Goal: Task Accomplishment & Management: Manage account settings

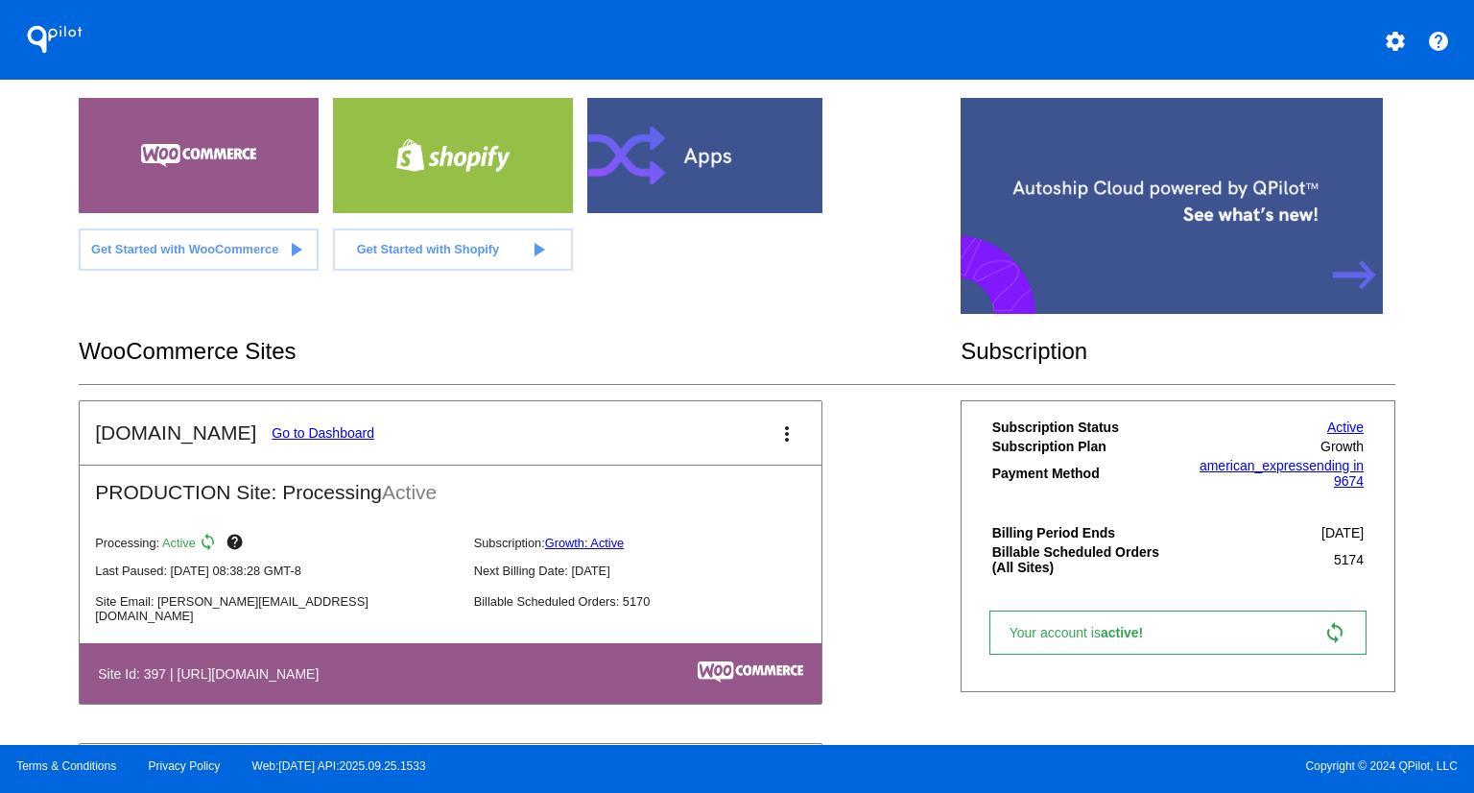
scroll to position [384, 0]
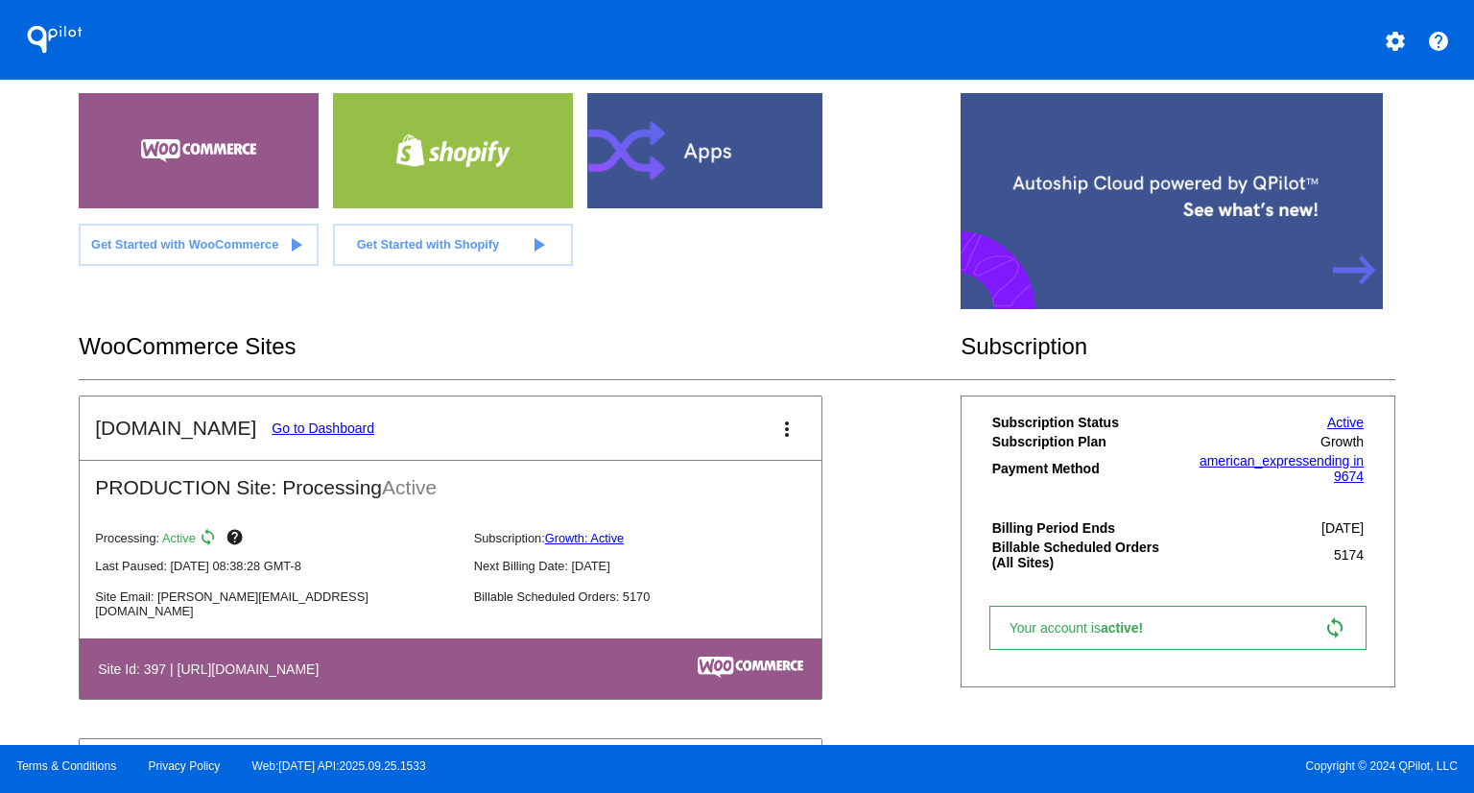
click at [282, 421] on link "Go to Dashboard" at bounding box center [323, 427] width 103 height 15
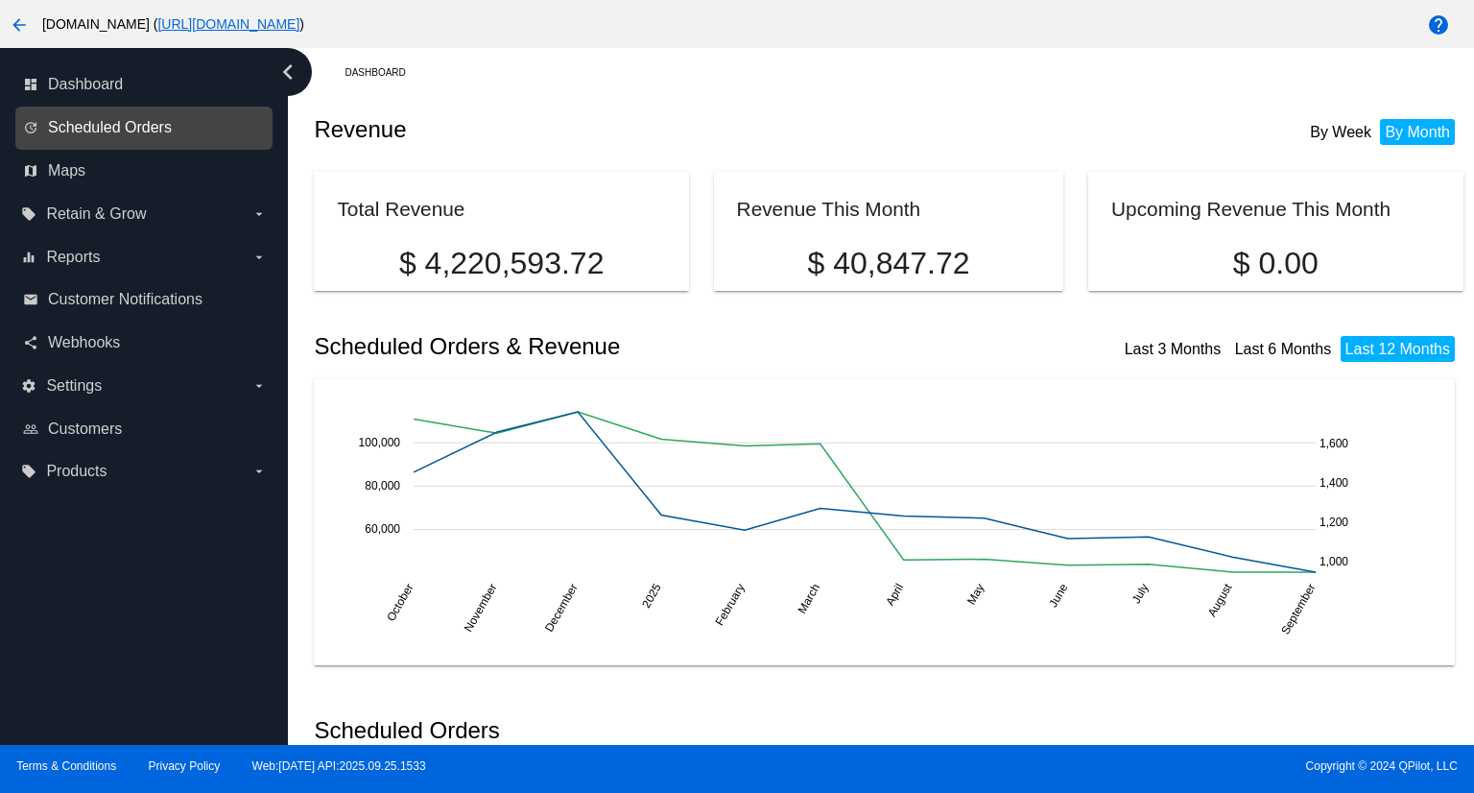
click at [83, 131] on span "Scheduled Orders" at bounding box center [110, 127] width 124 height 17
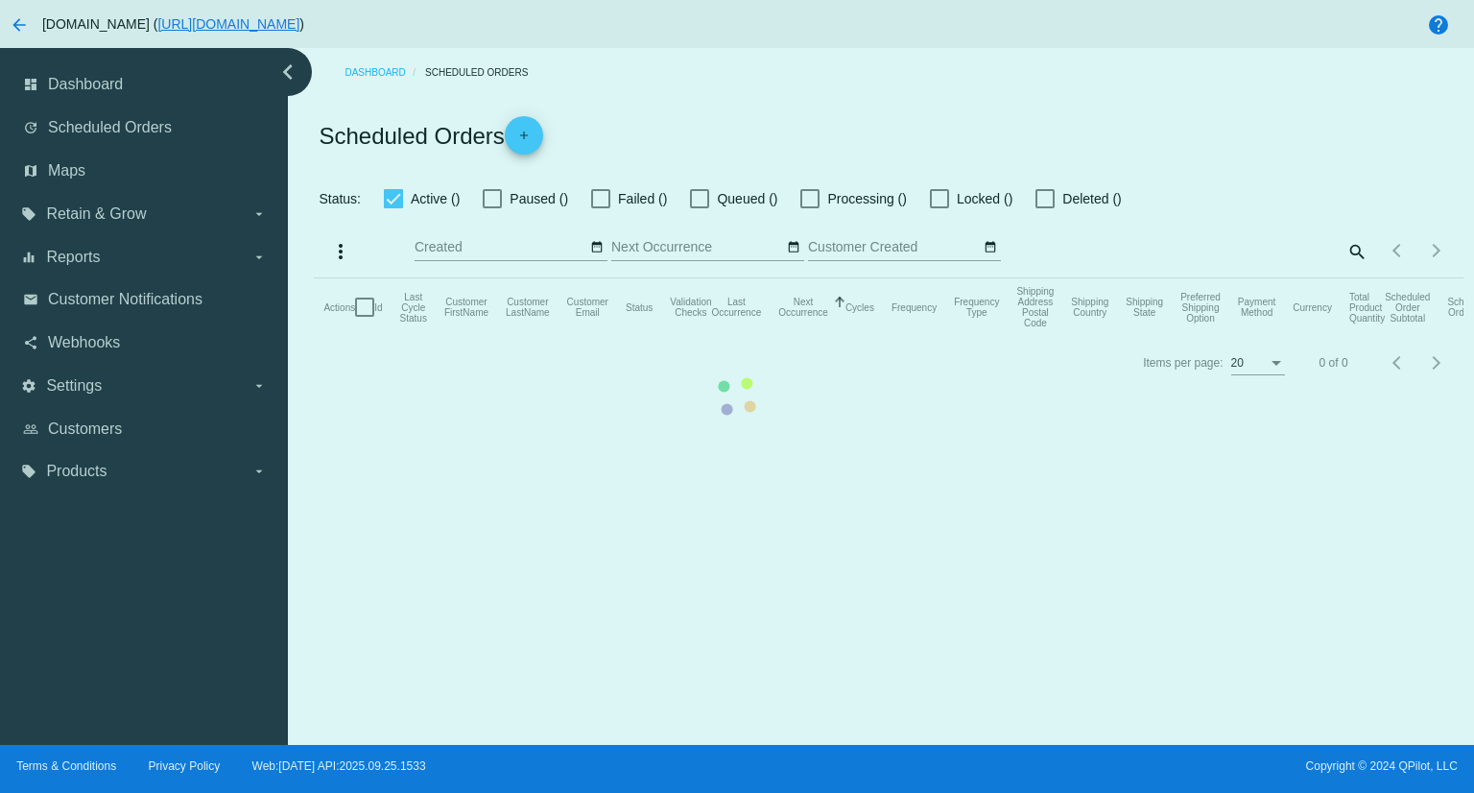
checkbox input "true"
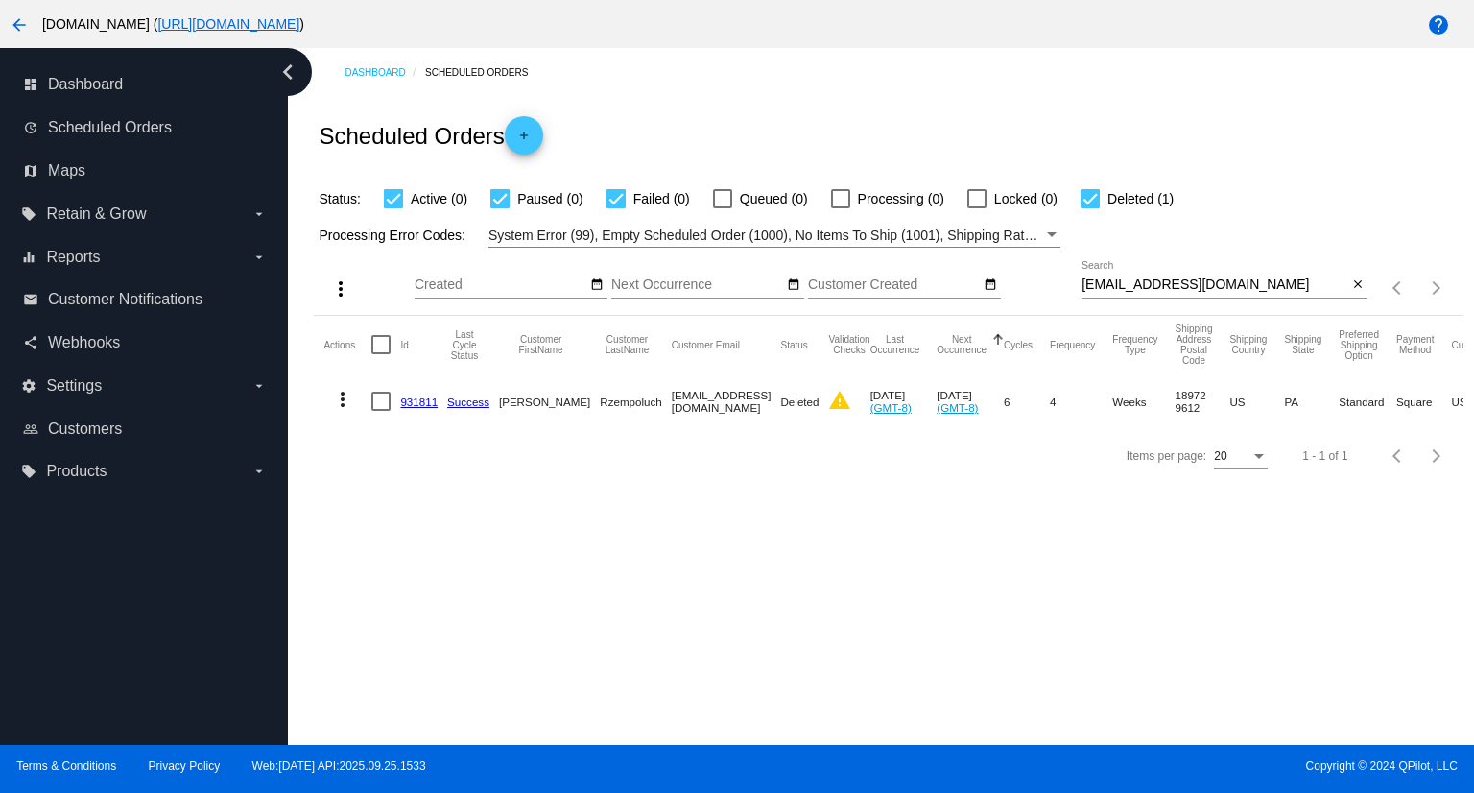
click at [1210, 286] on input "[EMAIL_ADDRESS][DOMAIN_NAME]" at bounding box center [1215, 284] width 266 height 15
drag, startPoint x: 1217, startPoint y: 282, endPoint x: 1004, endPoint y: 275, distance: 213.2
click at [1004, 275] on div "more_vert Sep Jan Feb Mar [DATE]" at bounding box center [888, 282] width 1149 height 68
paste input "agers7@hotmai"
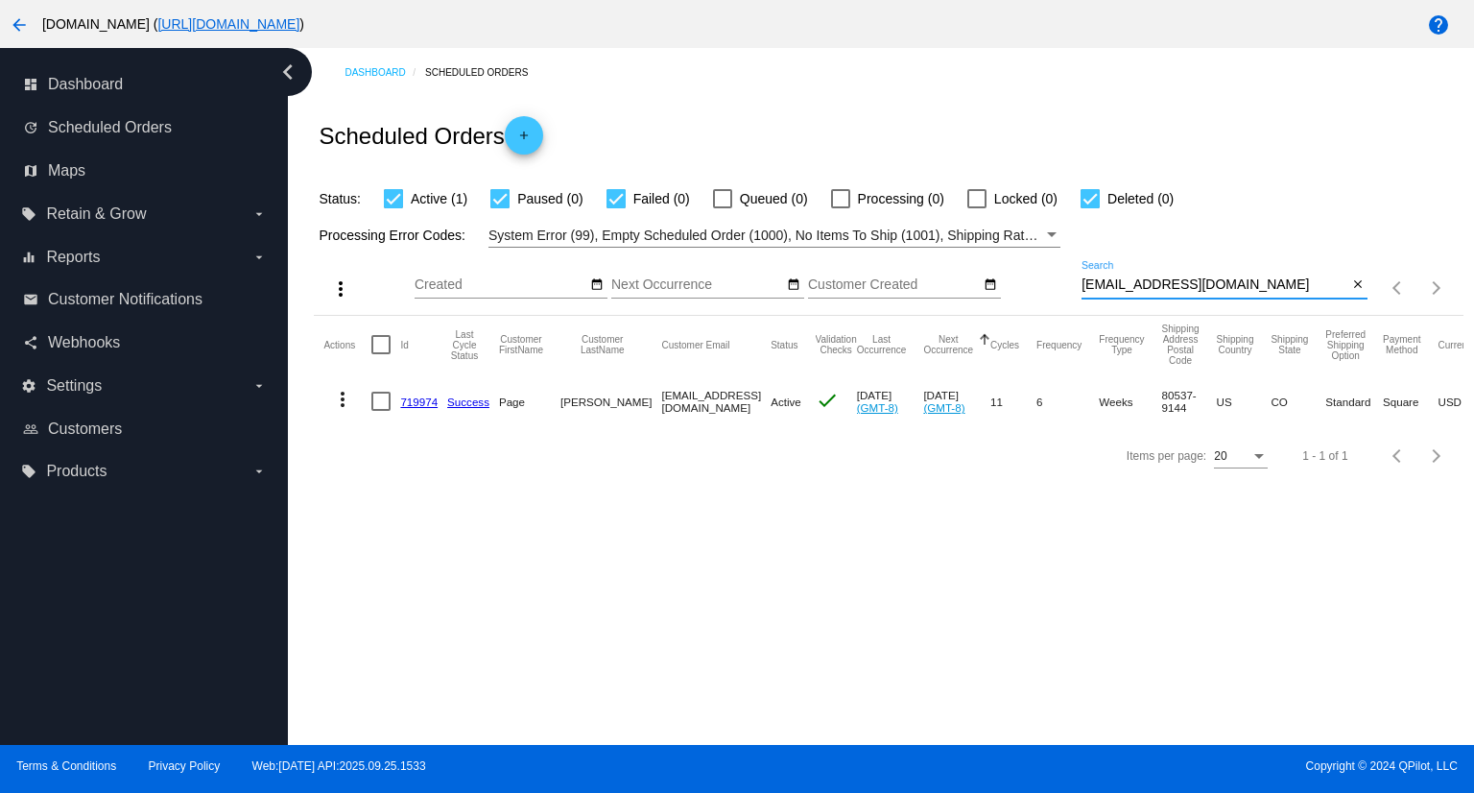
type input "[EMAIL_ADDRESS][DOMAIN_NAME]"
click at [342, 398] on mat-icon "more_vert" at bounding box center [342, 399] width 23 height 23
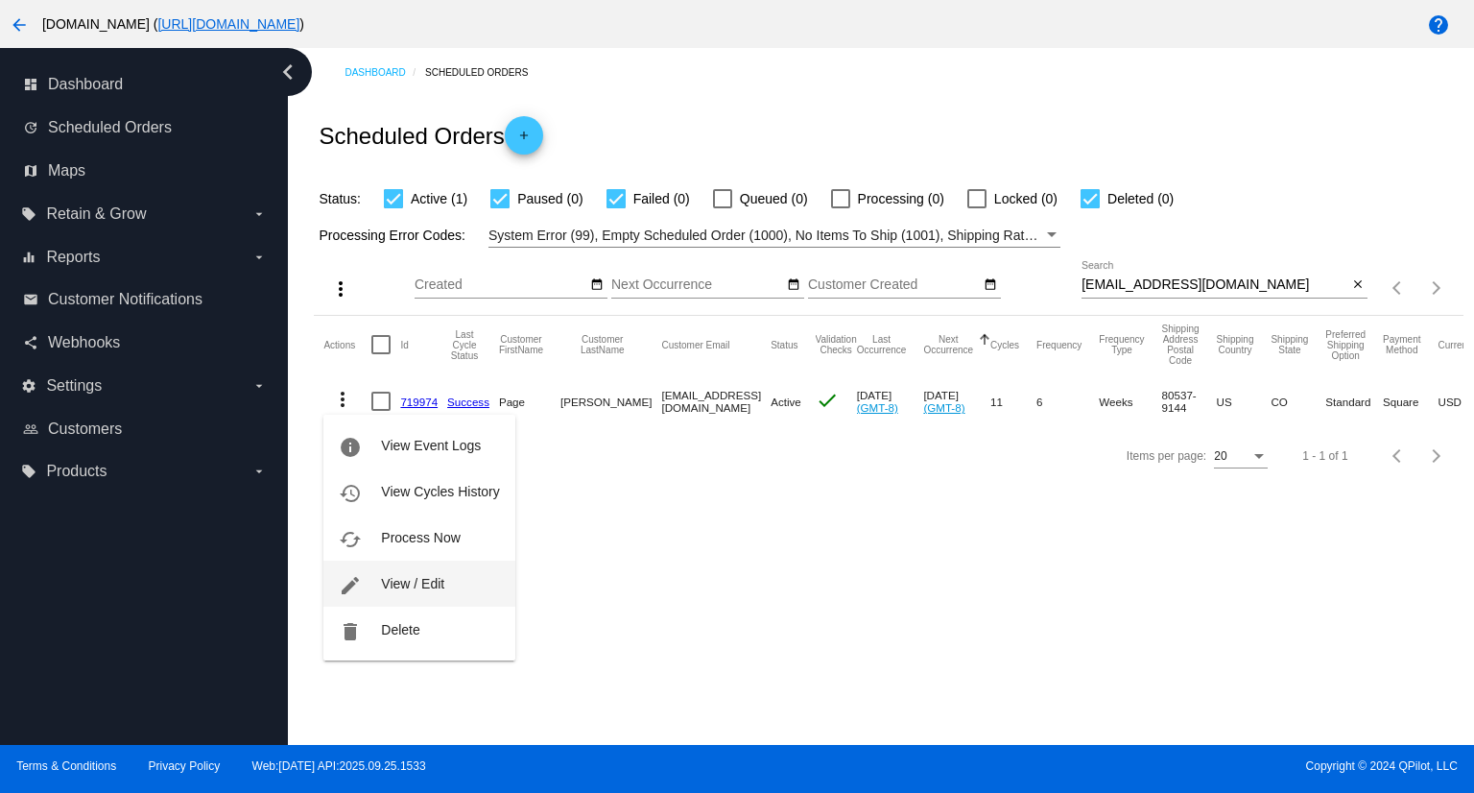
click at [410, 581] on span "View / Edit" at bounding box center [412, 583] width 63 height 15
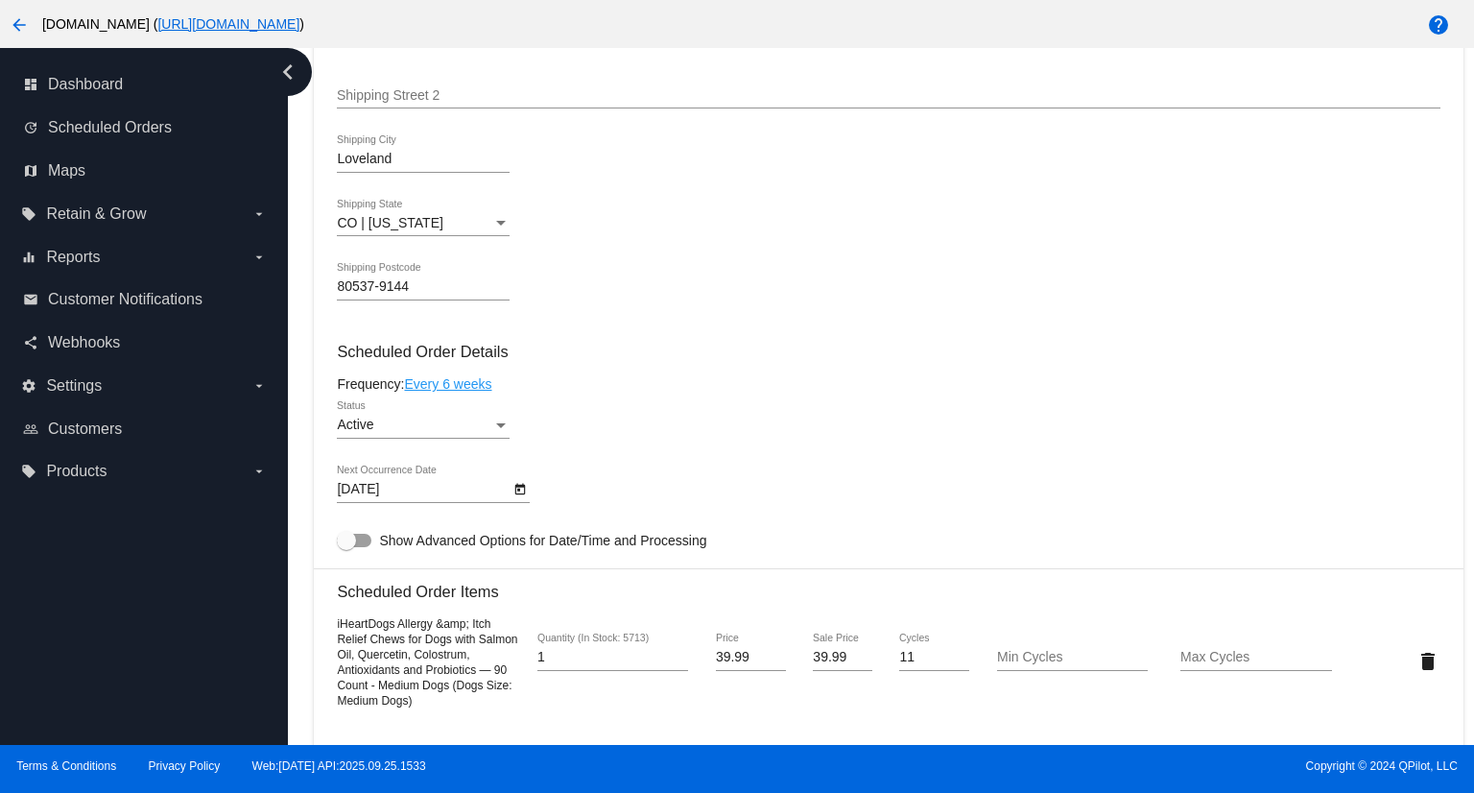
scroll to position [960, 0]
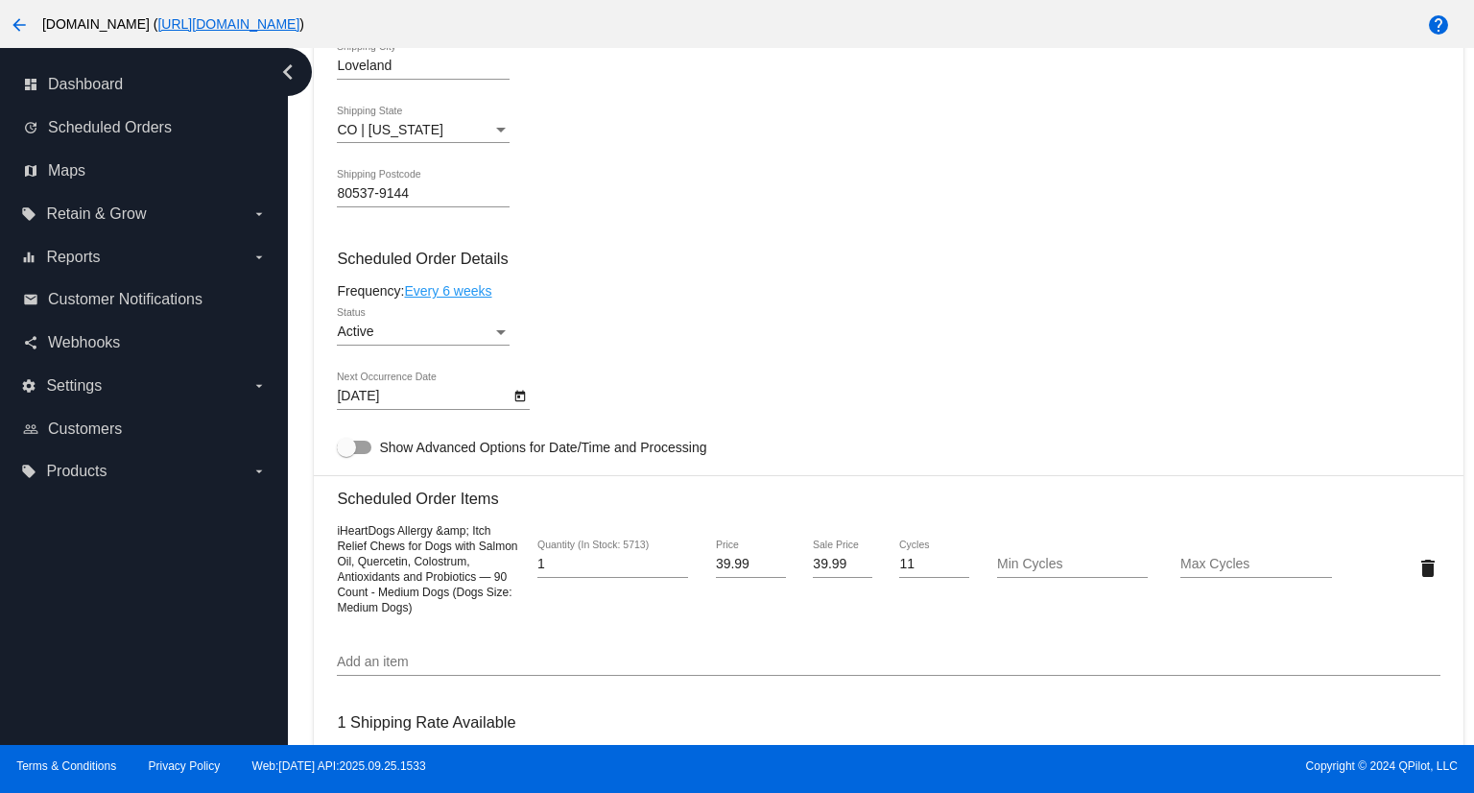
click at [516, 396] on icon "Open calendar" at bounding box center [520, 397] width 11 height 12
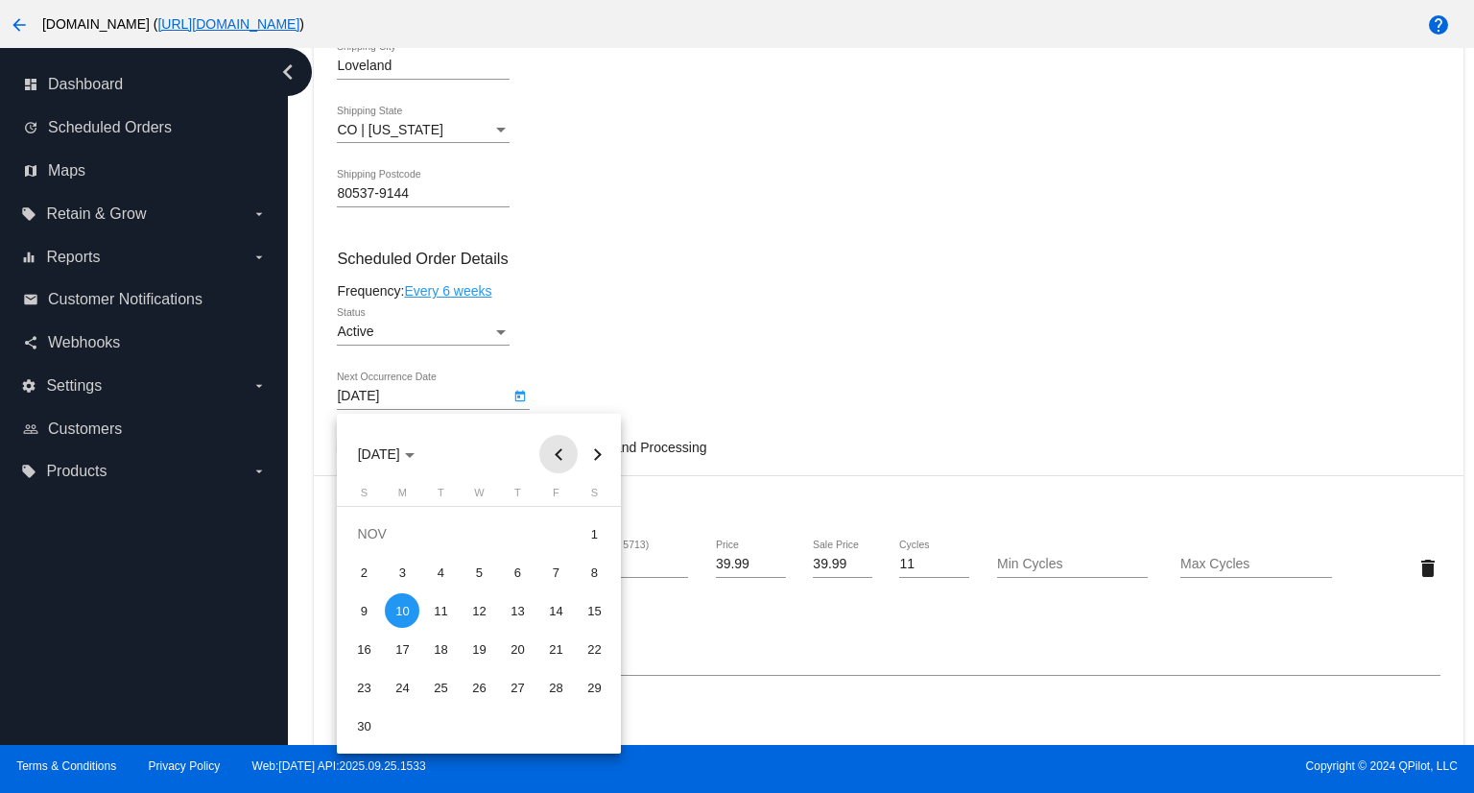
click at [559, 450] on button "Previous month" at bounding box center [558, 454] width 38 height 38
click at [403, 613] on div "13" at bounding box center [402, 610] width 35 height 35
type input "[DATE]"
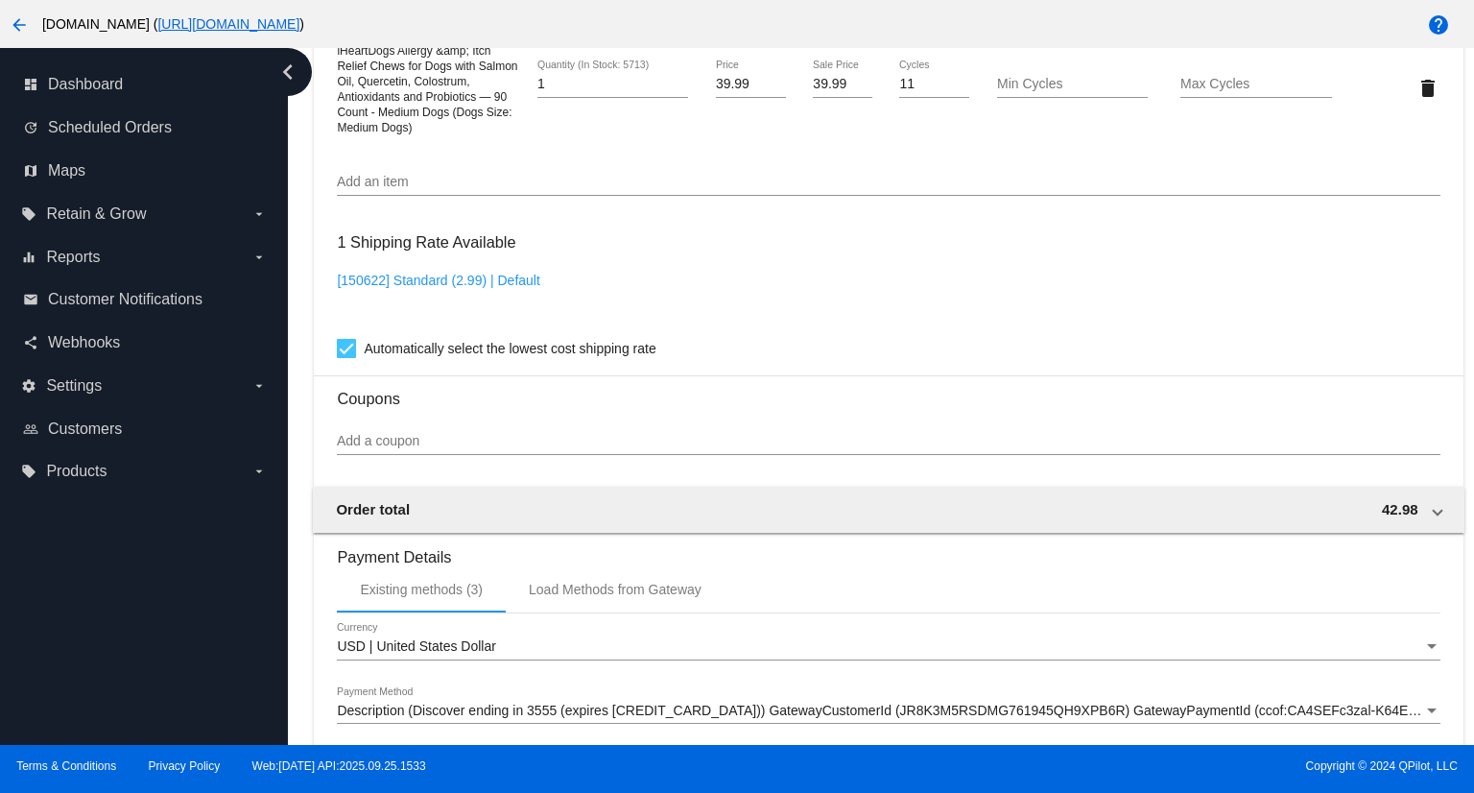
scroll to position [1728, 0]
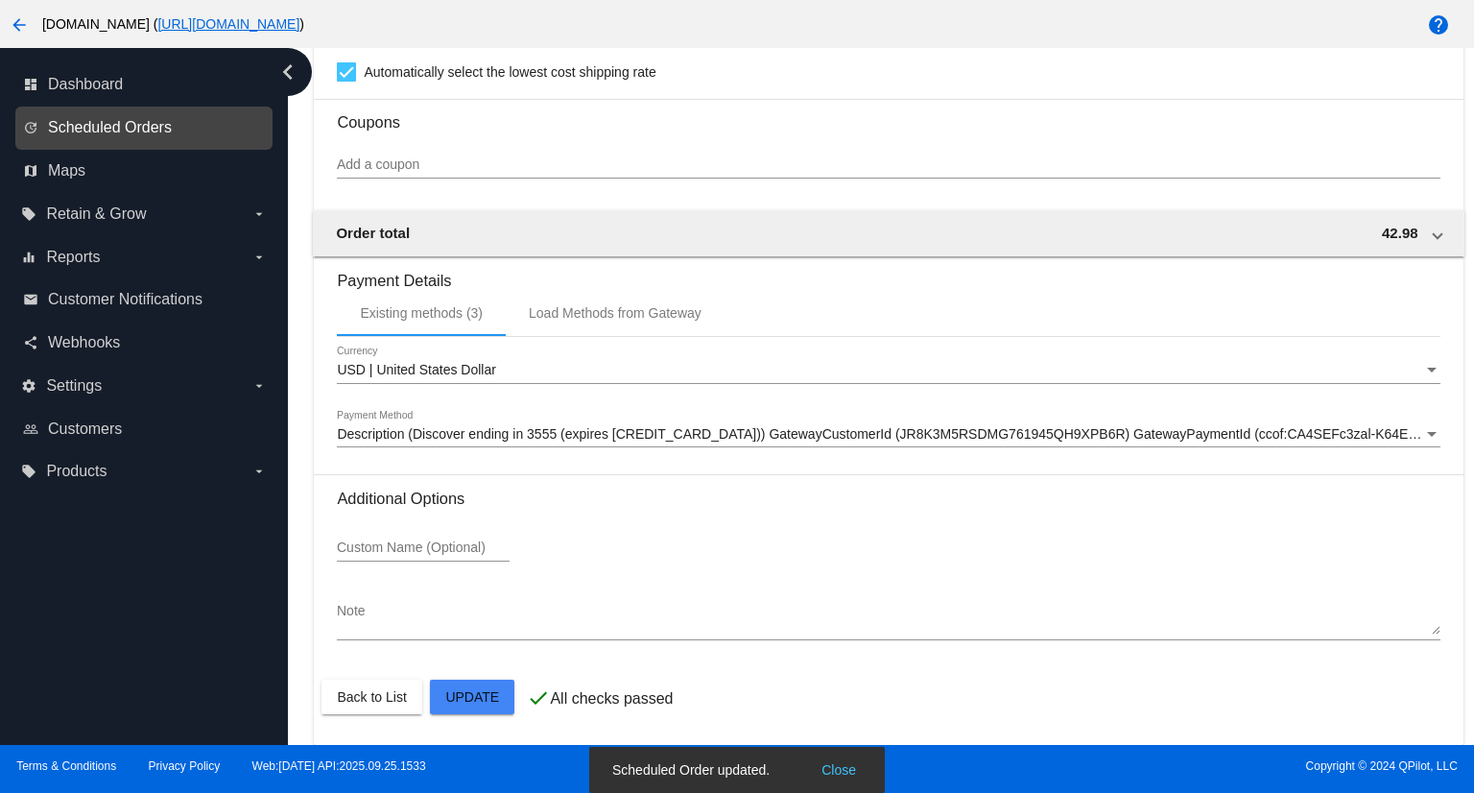
click at [108, 131] on span "Scheduled Orders" at bounding box center [110, 127] width 124 height 17
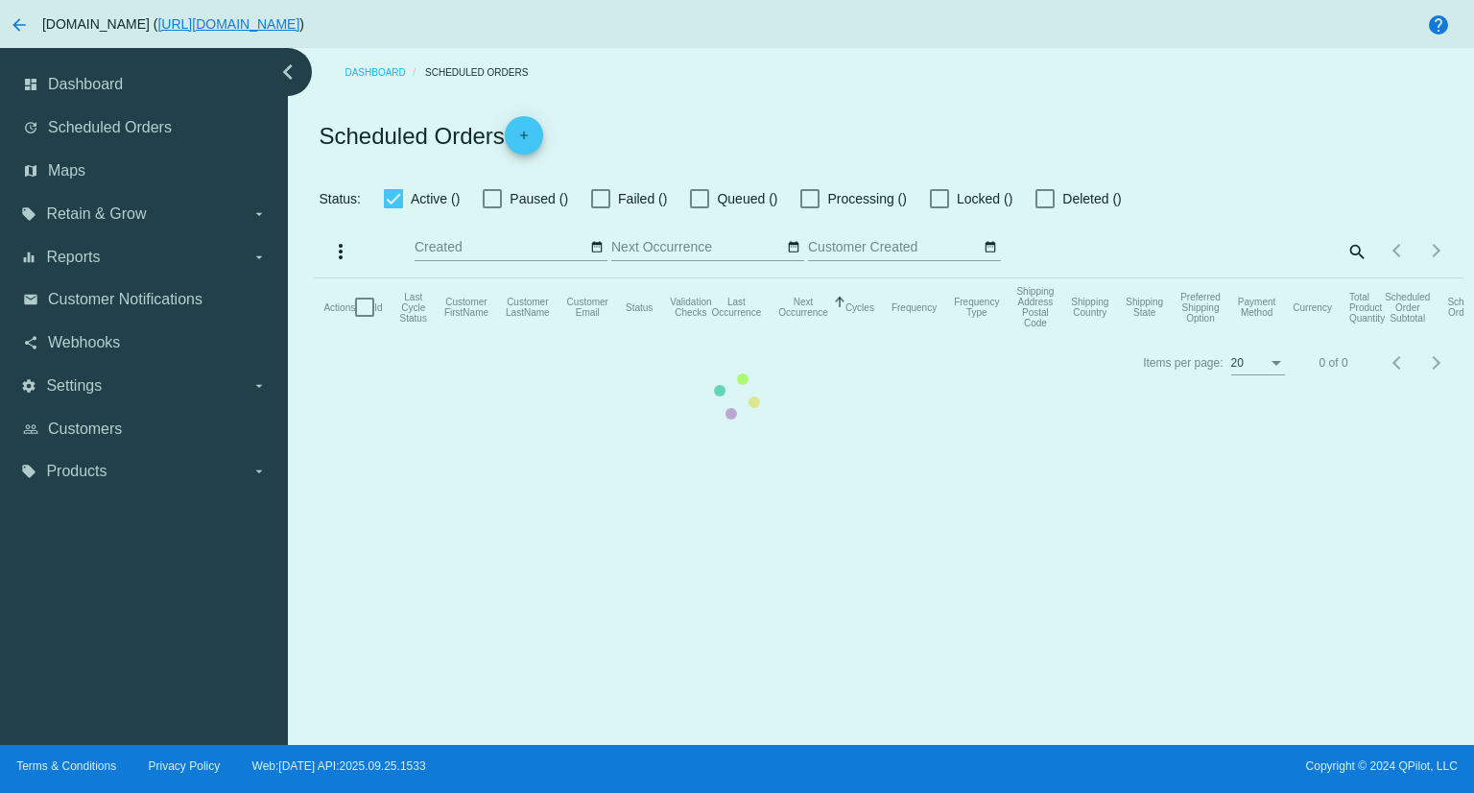
checkbox input "true"
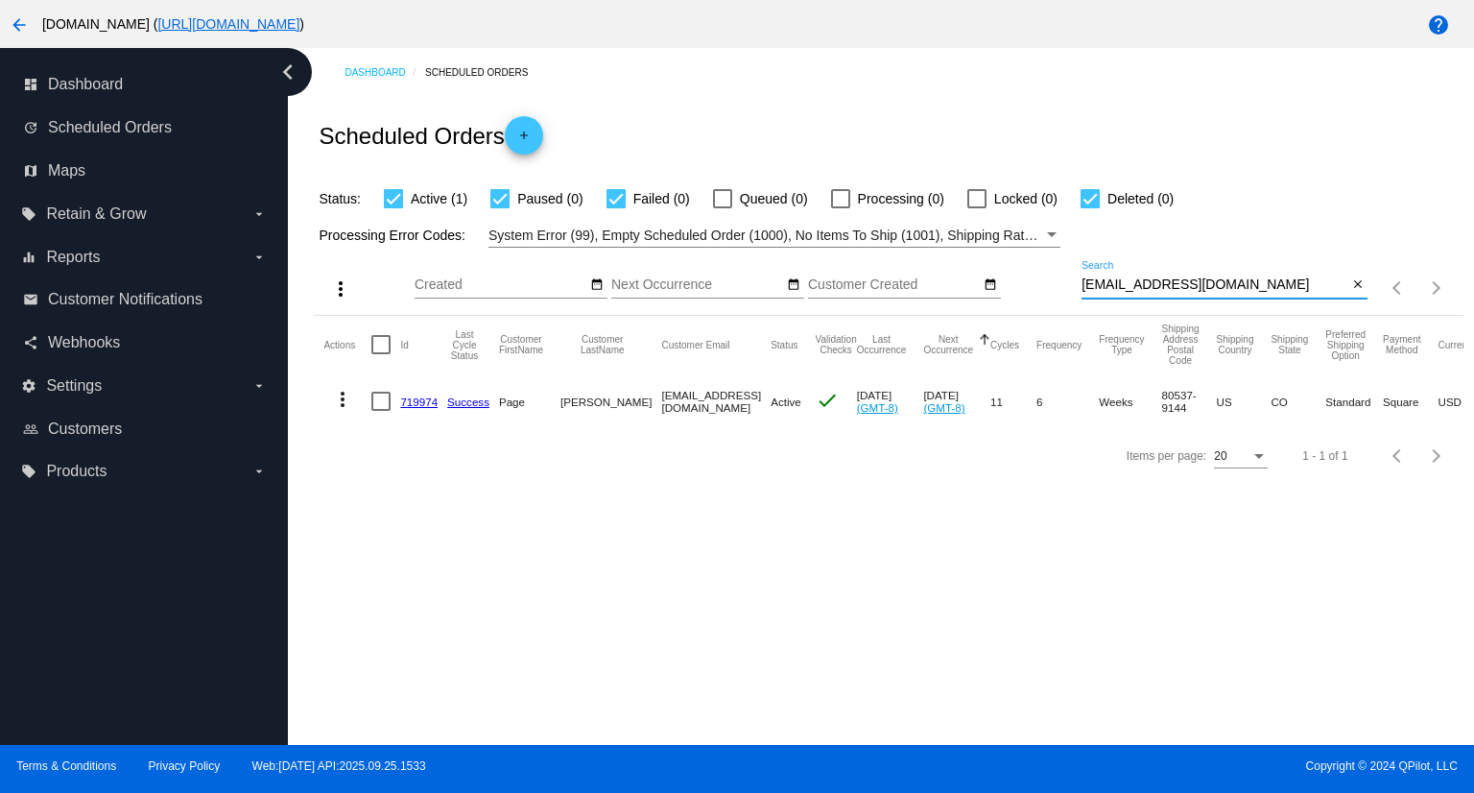
drag, startPoint x: 1240, startPoint y: 283, endPoint x: 1031, endPoint y: 283, distance: 209.2
click at [1031, 283] on div "more_vert Sep Jan Feb Mar [DATE]" at bounding box center [888, 282] width 1149 height 68
paste input "judygrimsby@g"
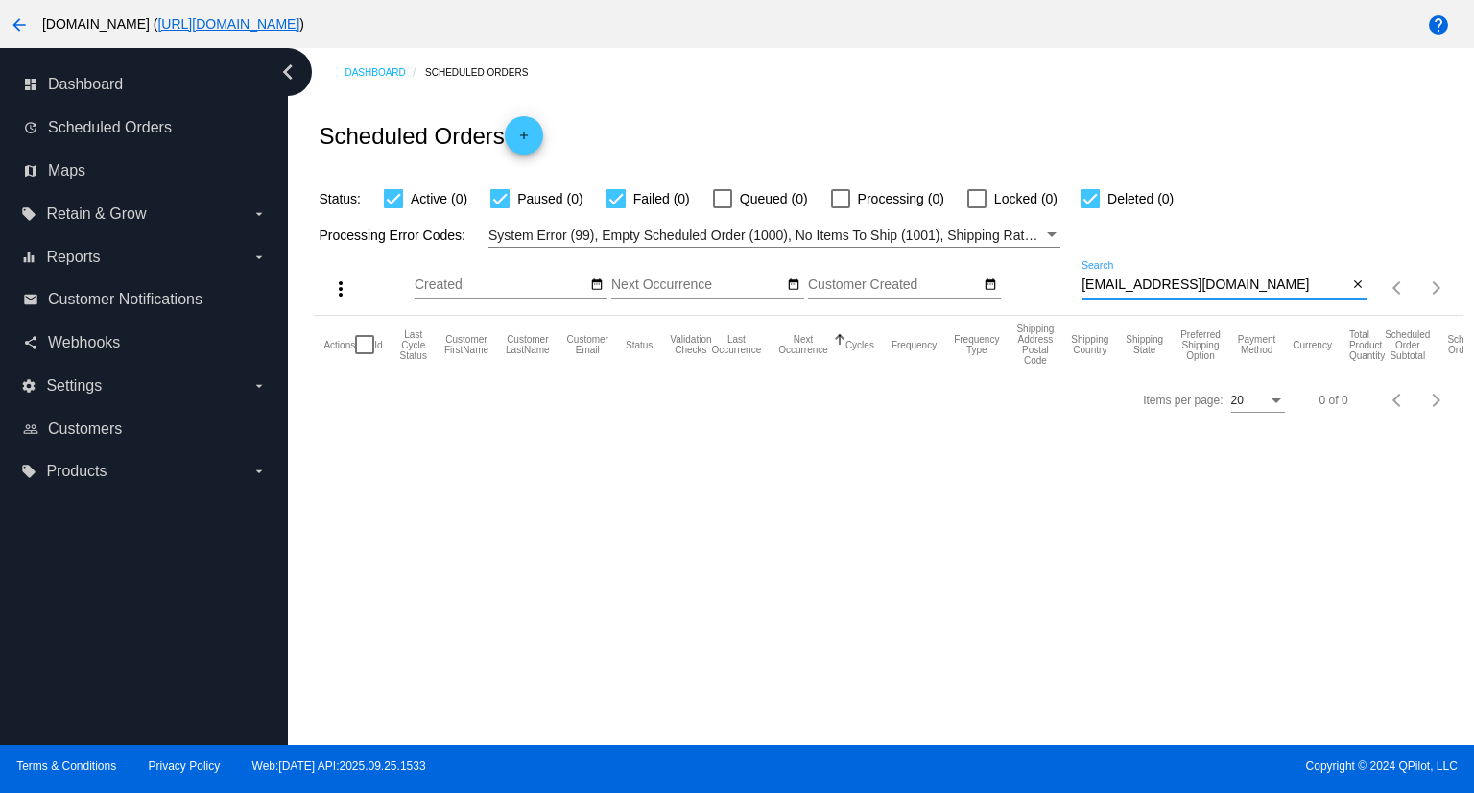
click at [1241, 284] on input "[EMAIL_ADDRESS][DOMAIN_NAME]" at bounding box center [1215, 284] width 266 height 15
paste input "[PERSON_NAME]"
click at [1202, 277] on input "[PERSON_NAME]" at bounding box center [1215, 284] width 266 height 15
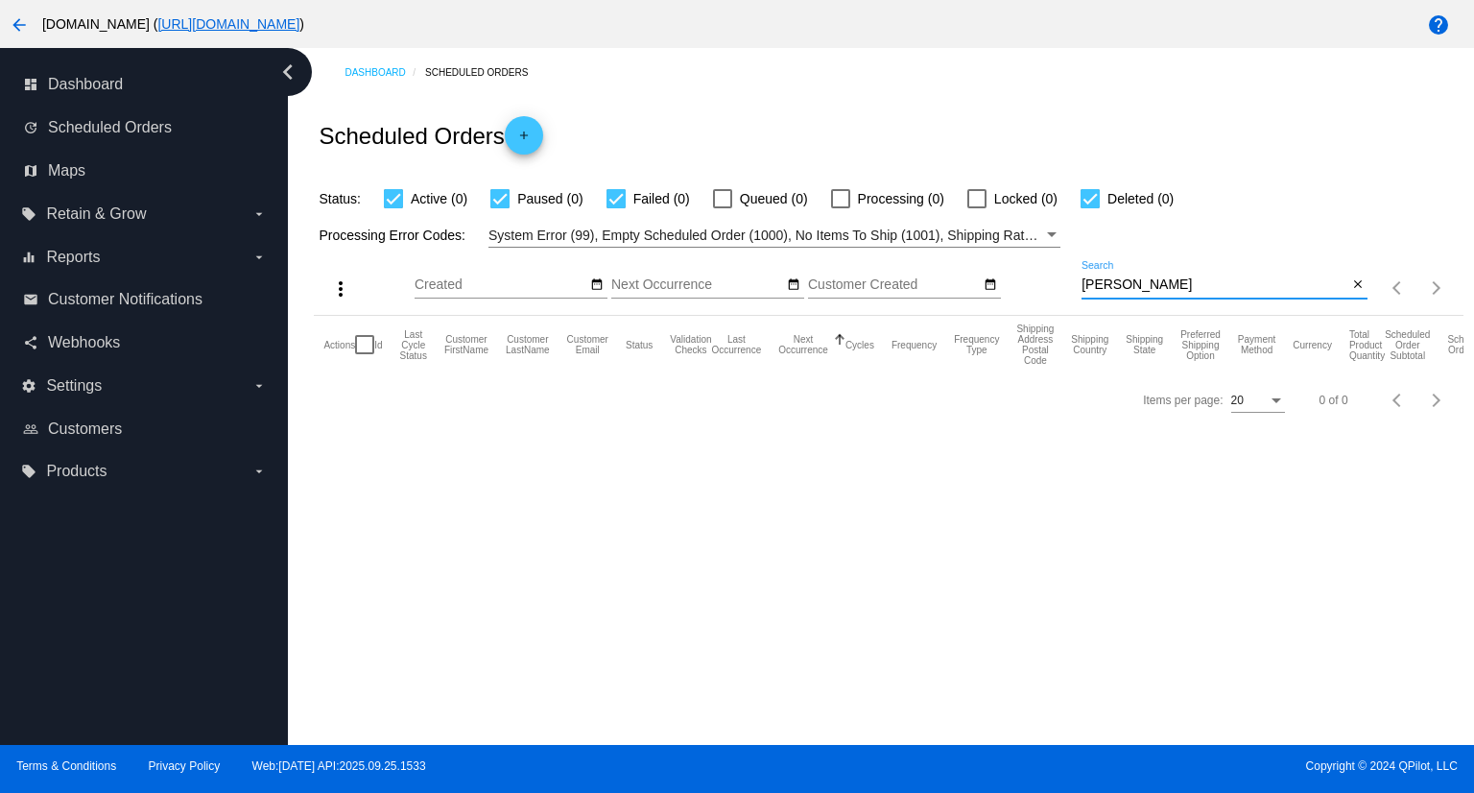
drag, startPoint x: 1201, startPoint y: 287, endPoint x: 942, endPoint y: 280, distance: 259.2
click at [942, 280] on div "more_vert Sep Jan Feb Mar [DATE]" at bounding box center [888, 282] width 1149 height 68
paste input "[EMAIL_ADDRESS][DOMAIN_NAME]"
drag, startPoint x: 1252, startPoint y: 285, endPoint x: 976, endPoint y: 285, distance: 275.5
click at [976, 285] on div "more_vert Sep Jan Feb Mar [DATE]" at bounding box center [888, 282] width 1149 height 68
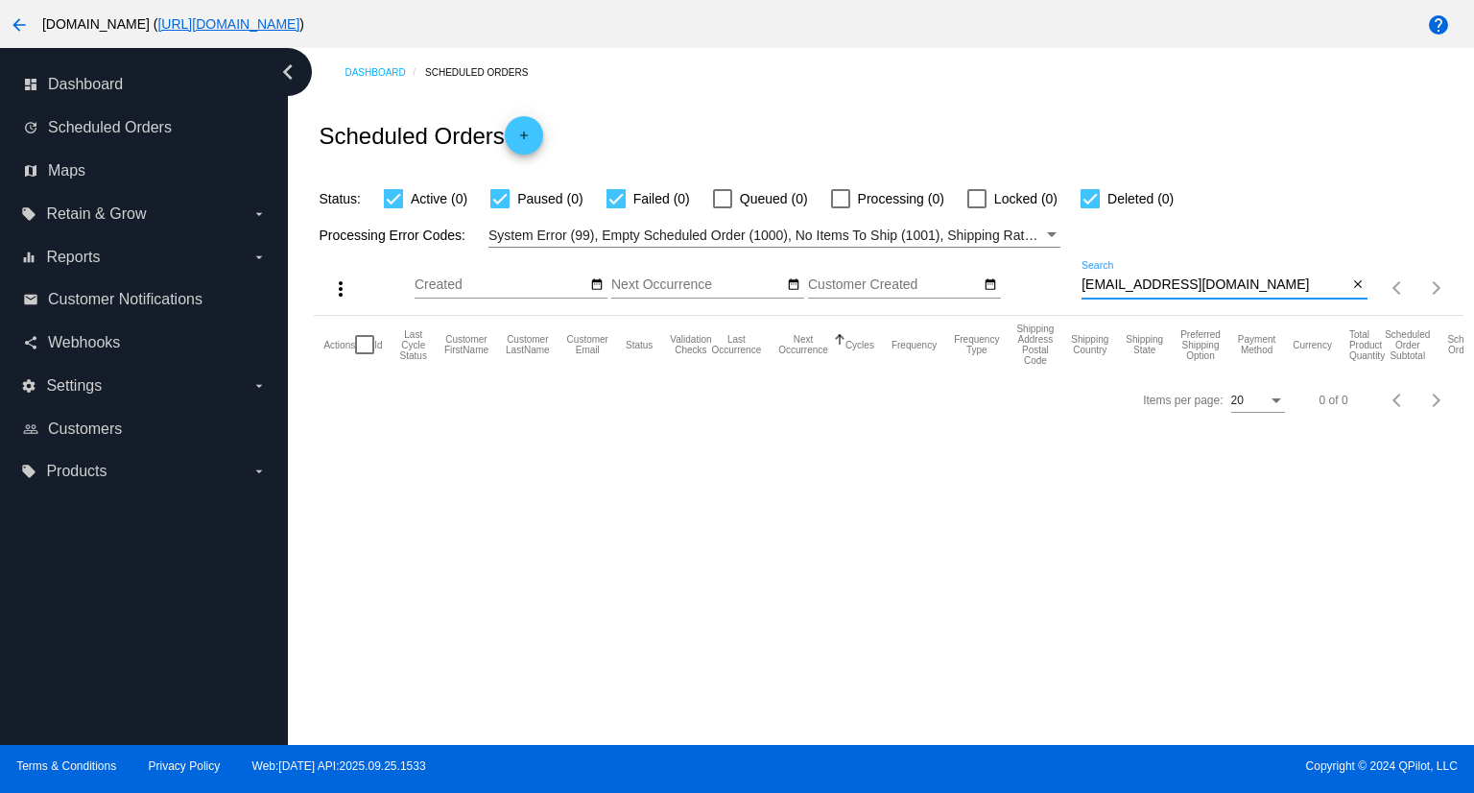
paste input "[PERSON_NAME]"
type input "[PERSON_NAME]"
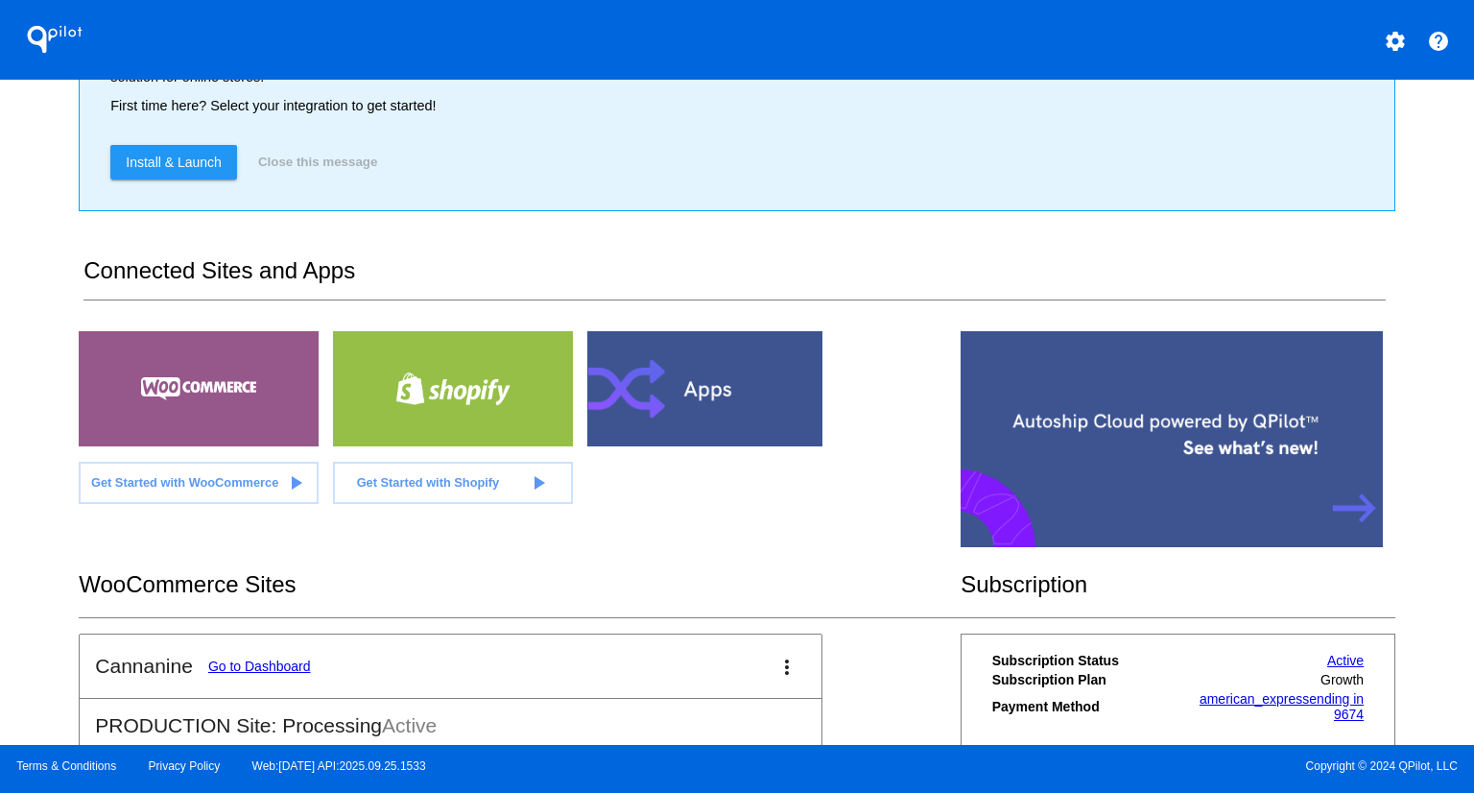
scroll to position [377, 0]
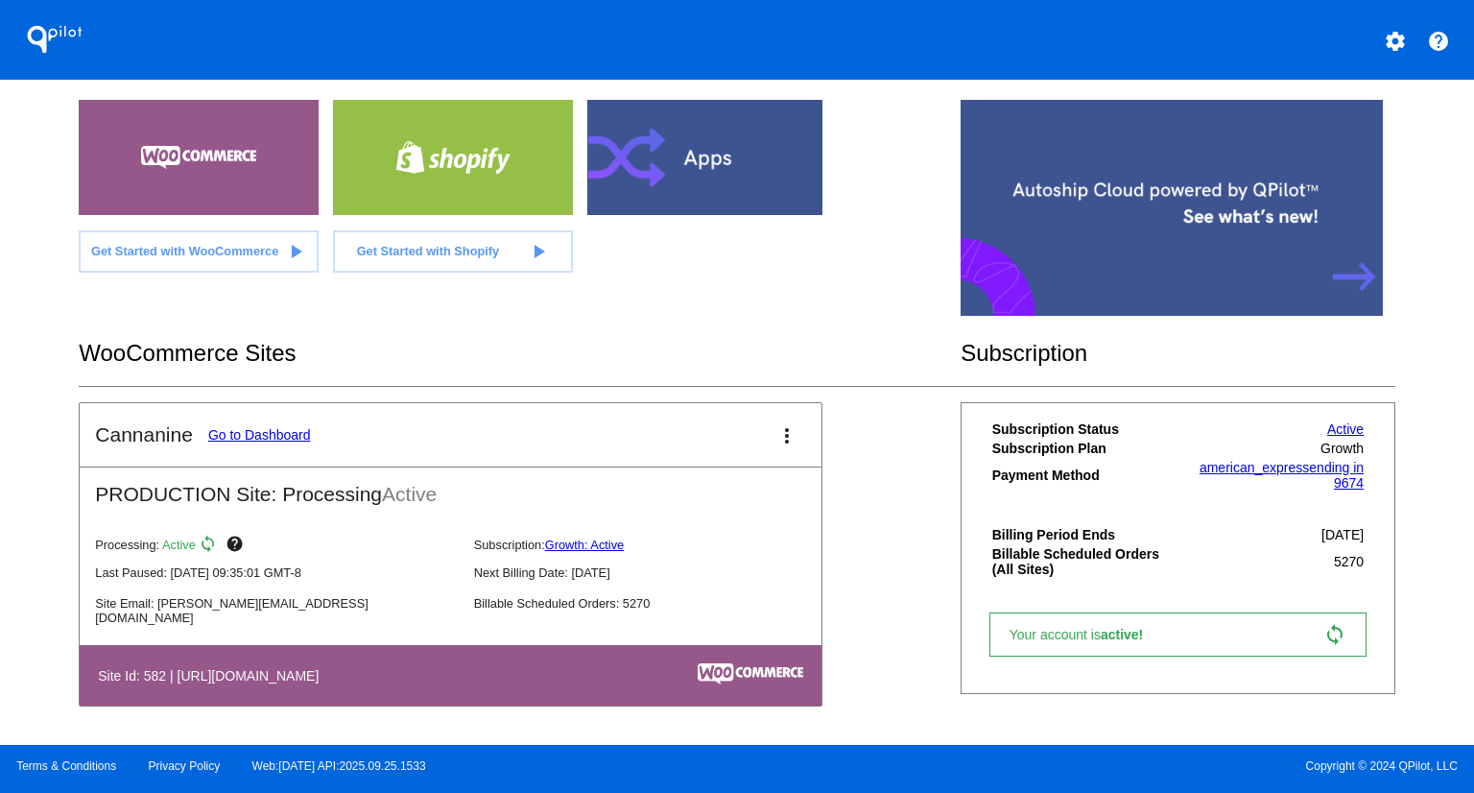
click at [261, 433] on link "Go to Dashboard" at bounding box center [259, 434] width 103 height 15
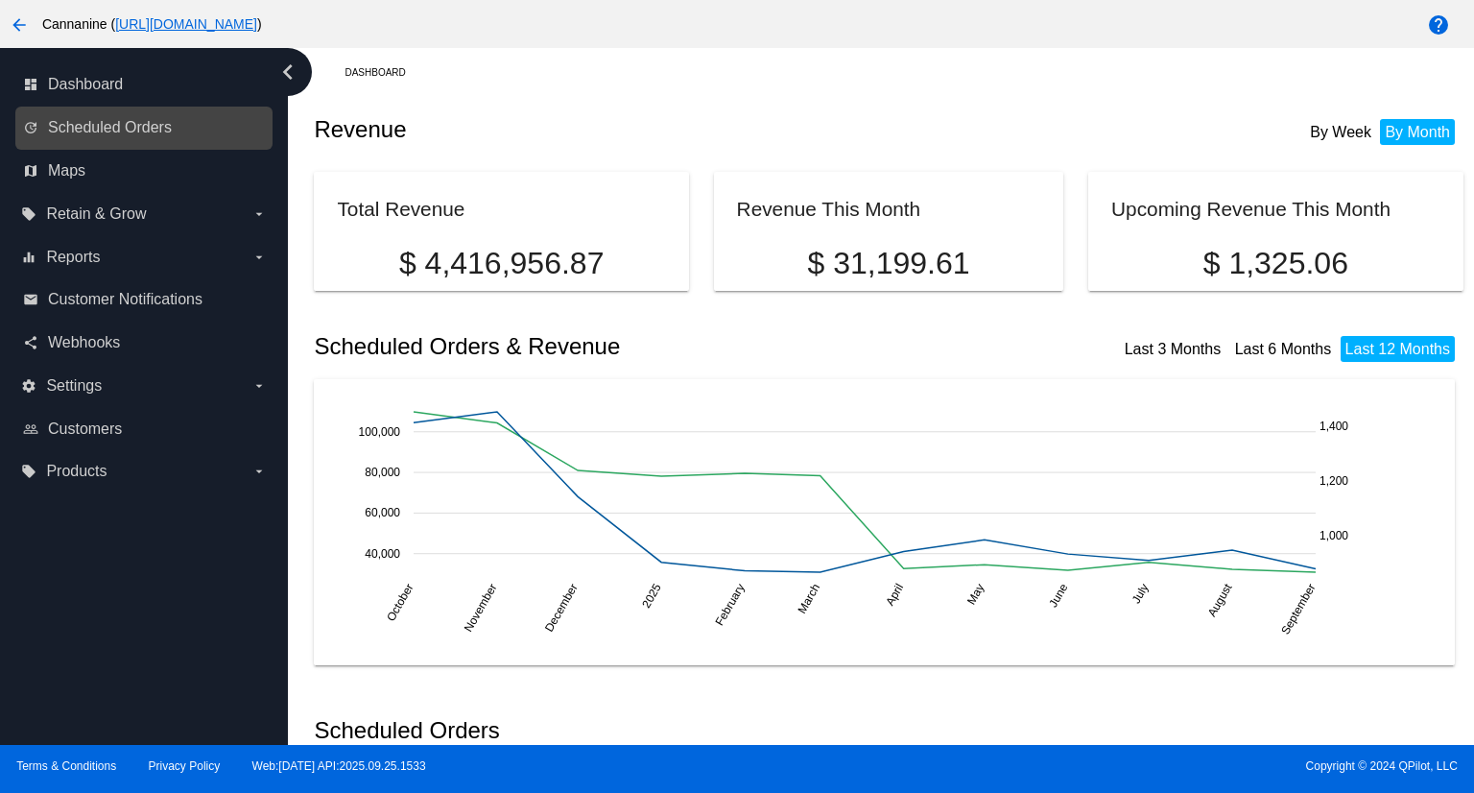
click at [108, 117] on link "update Scheduled Orders" at bounding box center [145, 127] width 244 height 31
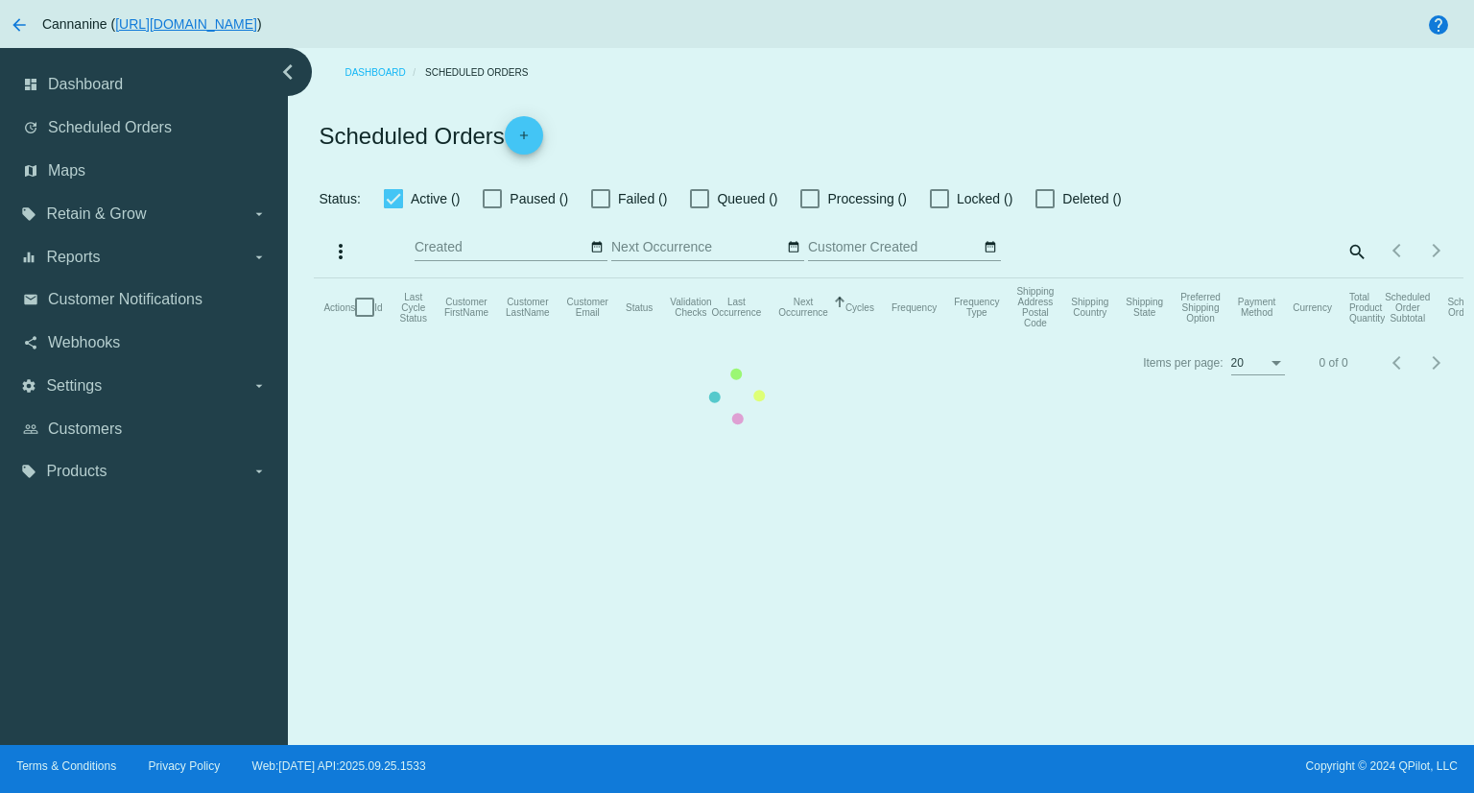
checkbox input "true"
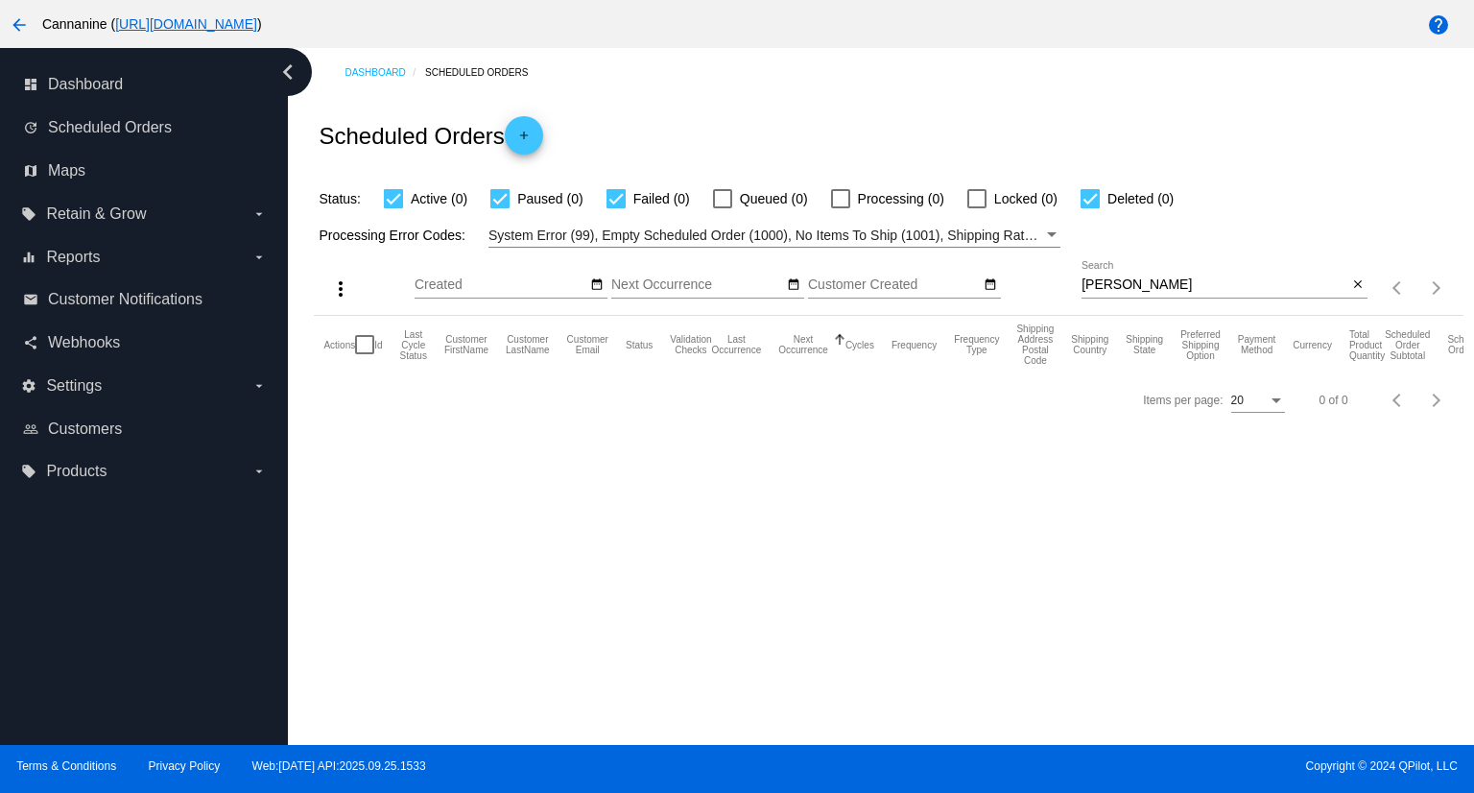
click at [1179, 289] on input "[PERSON_NAME]" at bounding box center [1215, 284] width 266 height 15
drag, startPoint x: 1191, startPoint y: 286, endPoint x: 975, endPoint y: 278, distance: 216.1
click at [975, 278] on div "more_vert Sep Jan Feb Mar [DATE]" at bounding box center [888, 282] width 1149 height 68
drag, startPoint x: 1225, startPoint y: 285, endPoint x: 1021, endPoint y: 285, distance: 203.5
click at [1021, 285] on div "more_vert Sep Jan Feb Mar [DATE]" at bounding box center [888, 282] width 1149 height 68
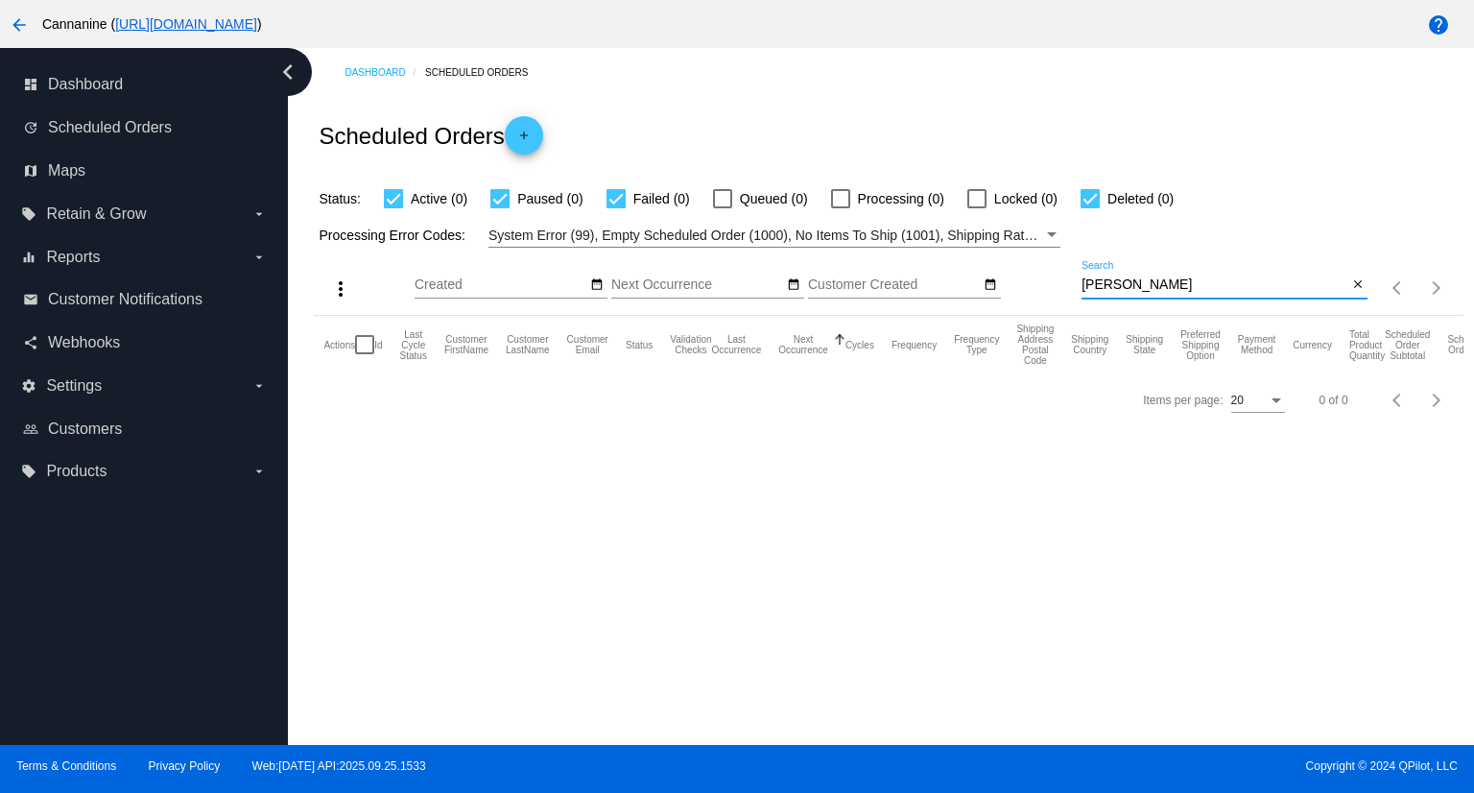
paste input "1019164"
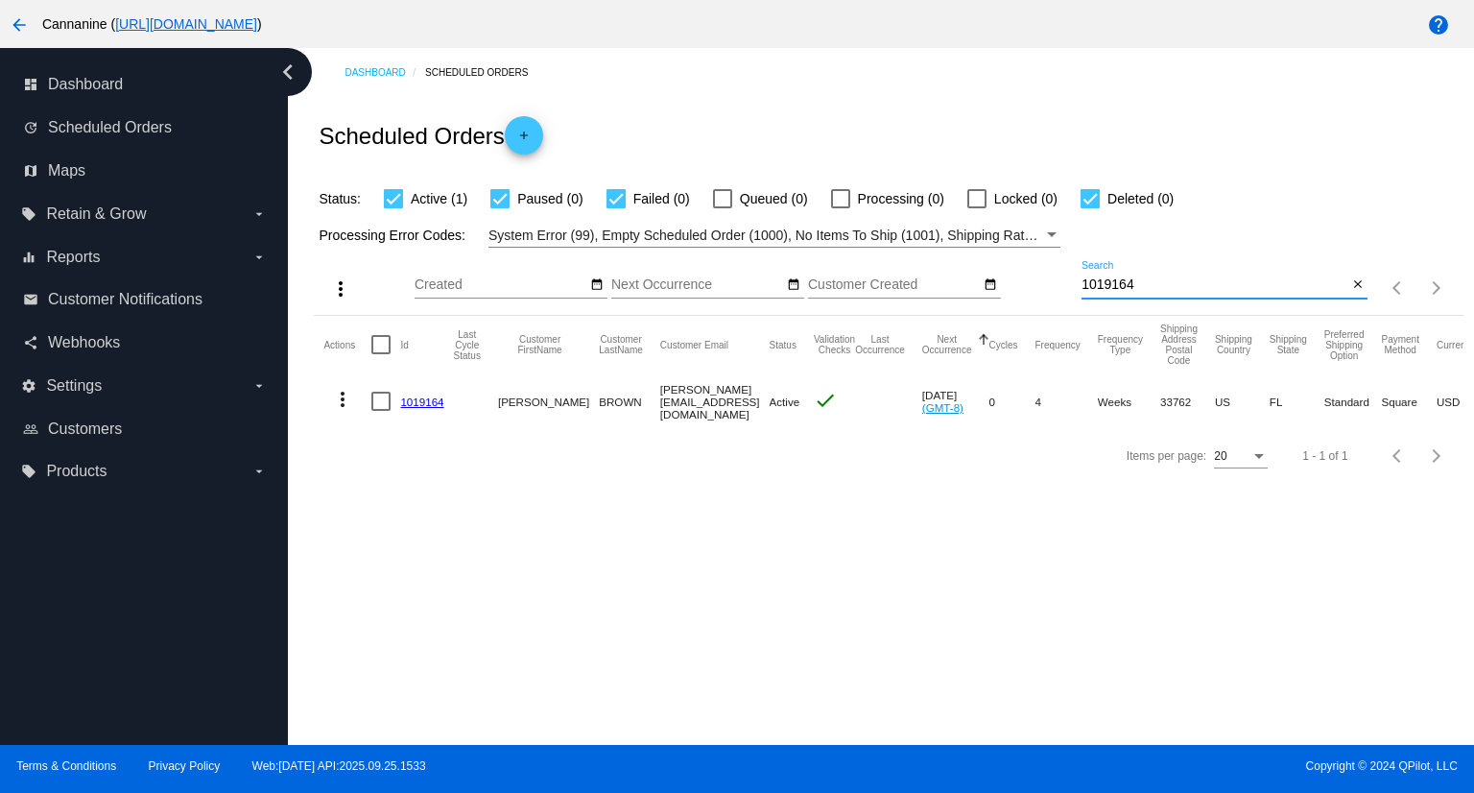
type input "1019164"
click at [342, 393] on mat-icon "more_vert" at bounding box center [342, 399] width 23 height 23
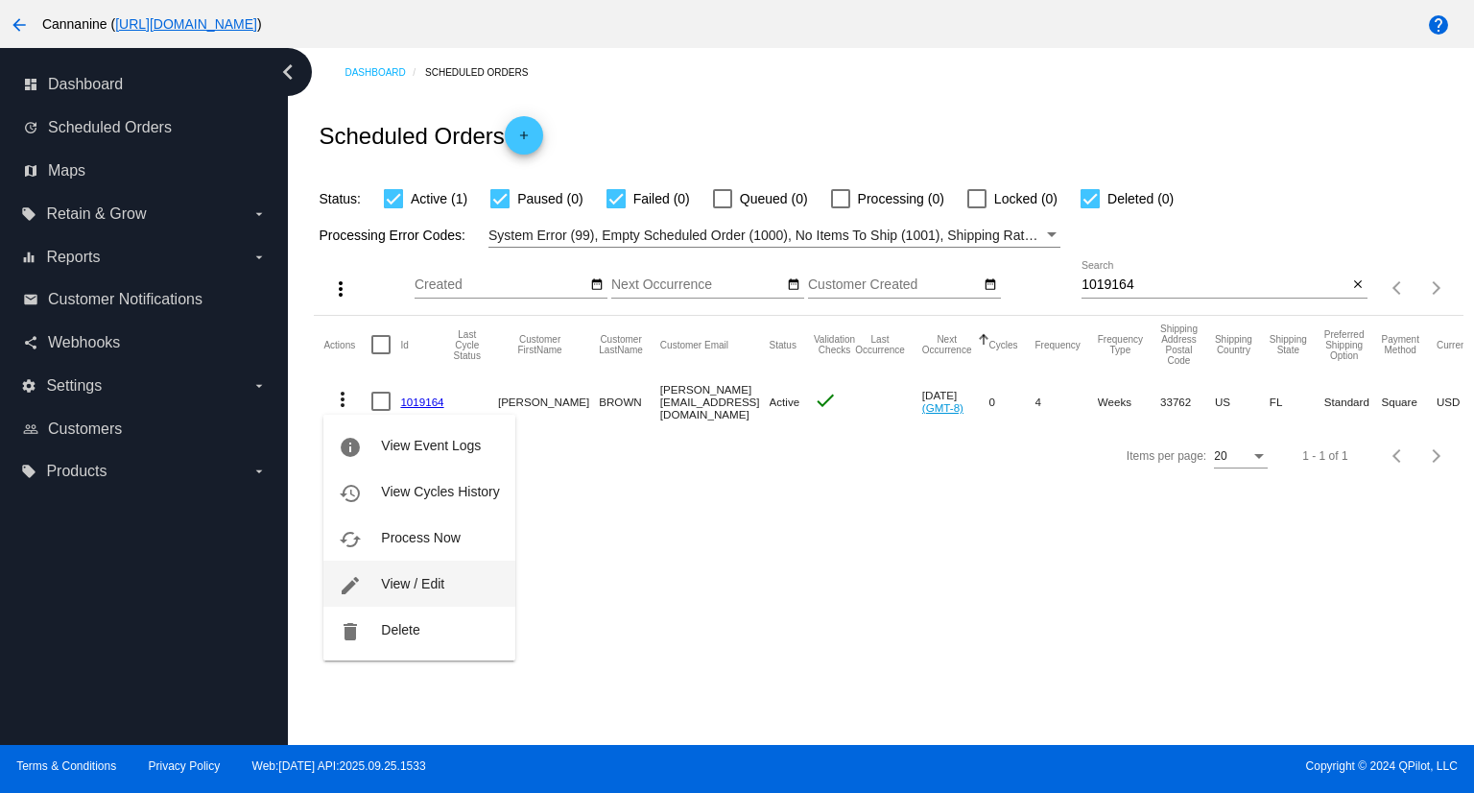
click at [400, 586] on span "View / Edit" at bounding box center [412, 583] width 63 height 15
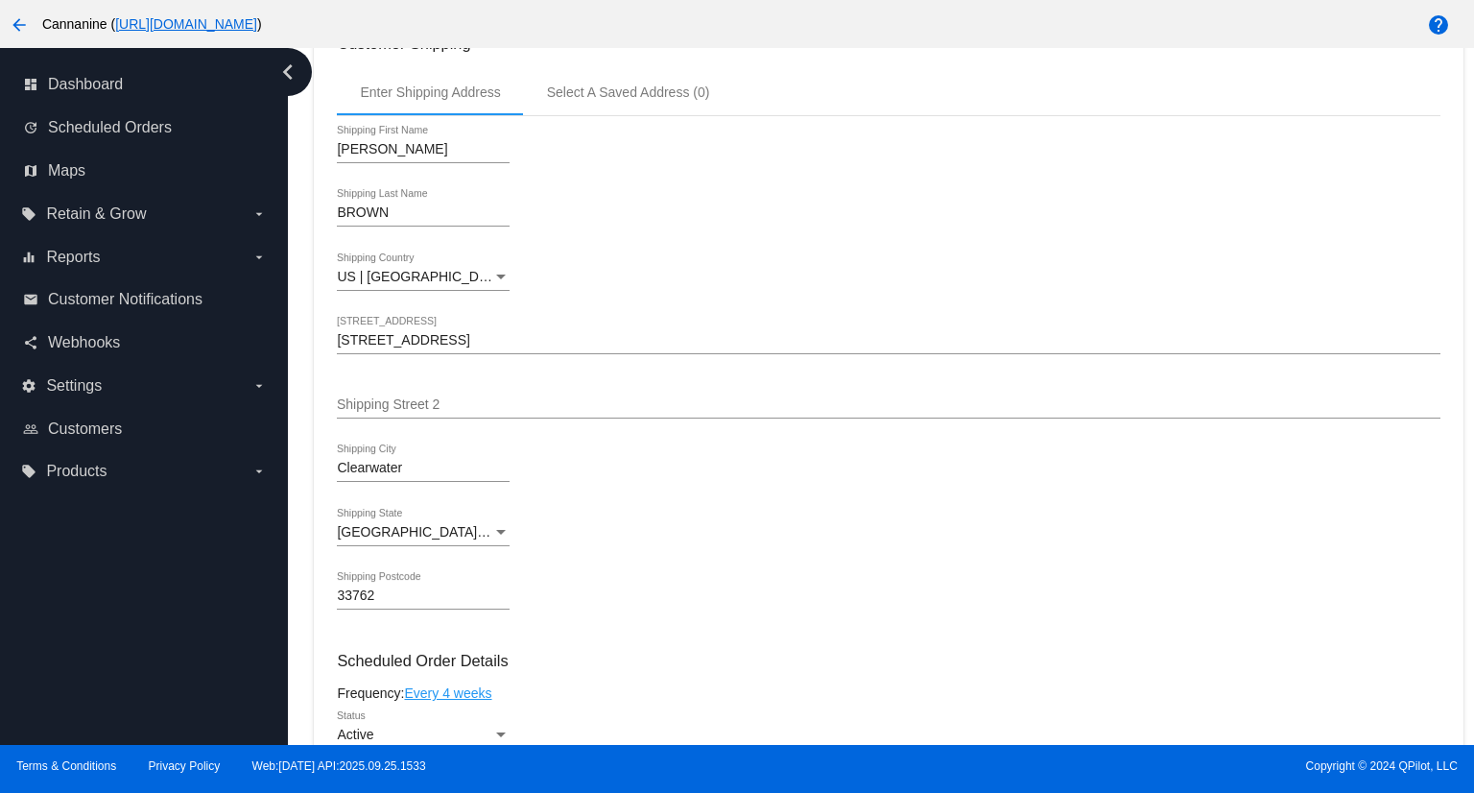
scroll to position [672, 0]
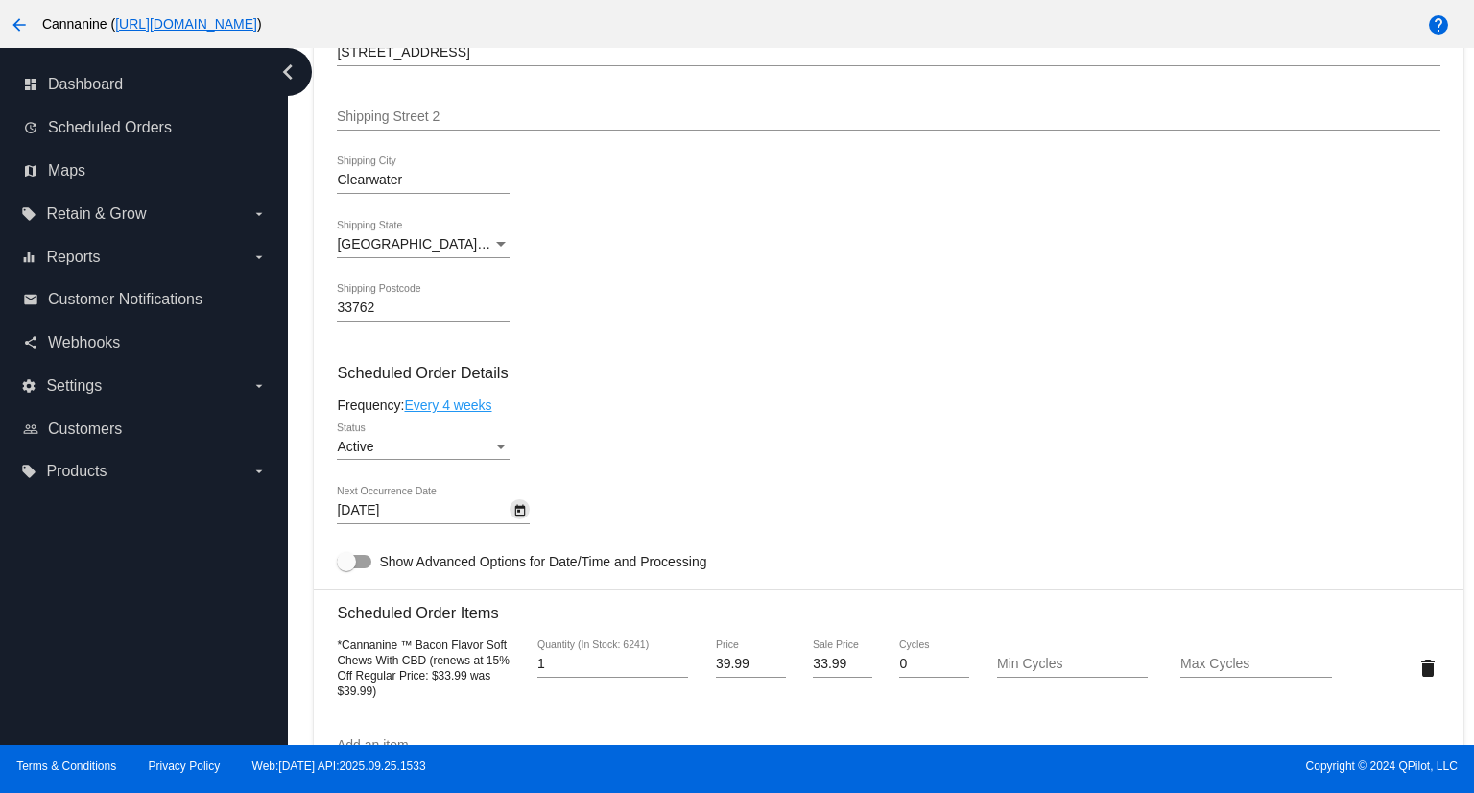
click at [519, 515] on icon "Open calendar" at bounding box center [520, 511] width 11 height 12
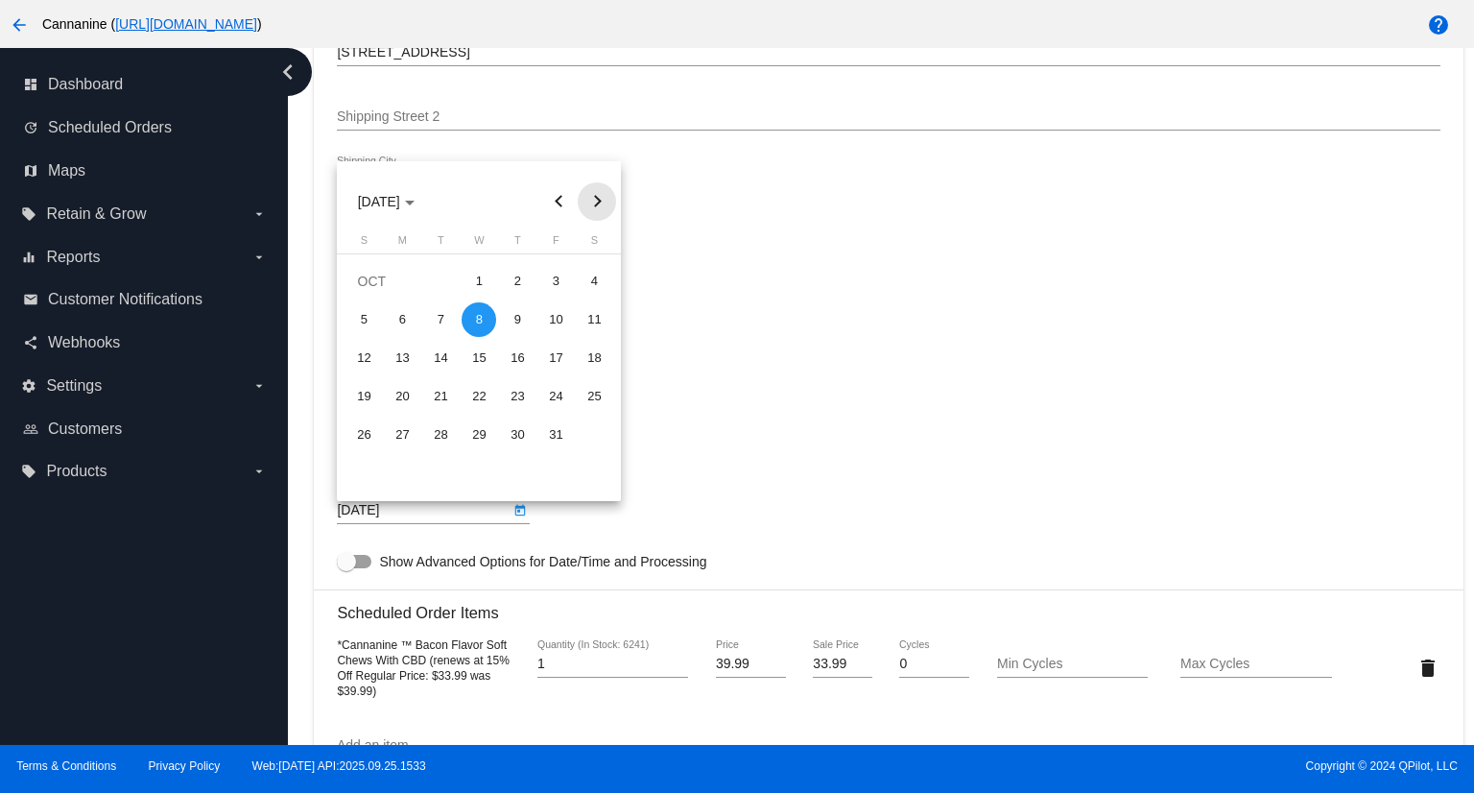
click at [596, 197] on button "Next month" at bounding box center [597, 201] width 38 height 38
click at [597, 197] on button "Next month" at bounding box center [597, 201] width 38 height 38
click at [361, 360] on div "8" at bounding box center [363, 358] width 35 height 35
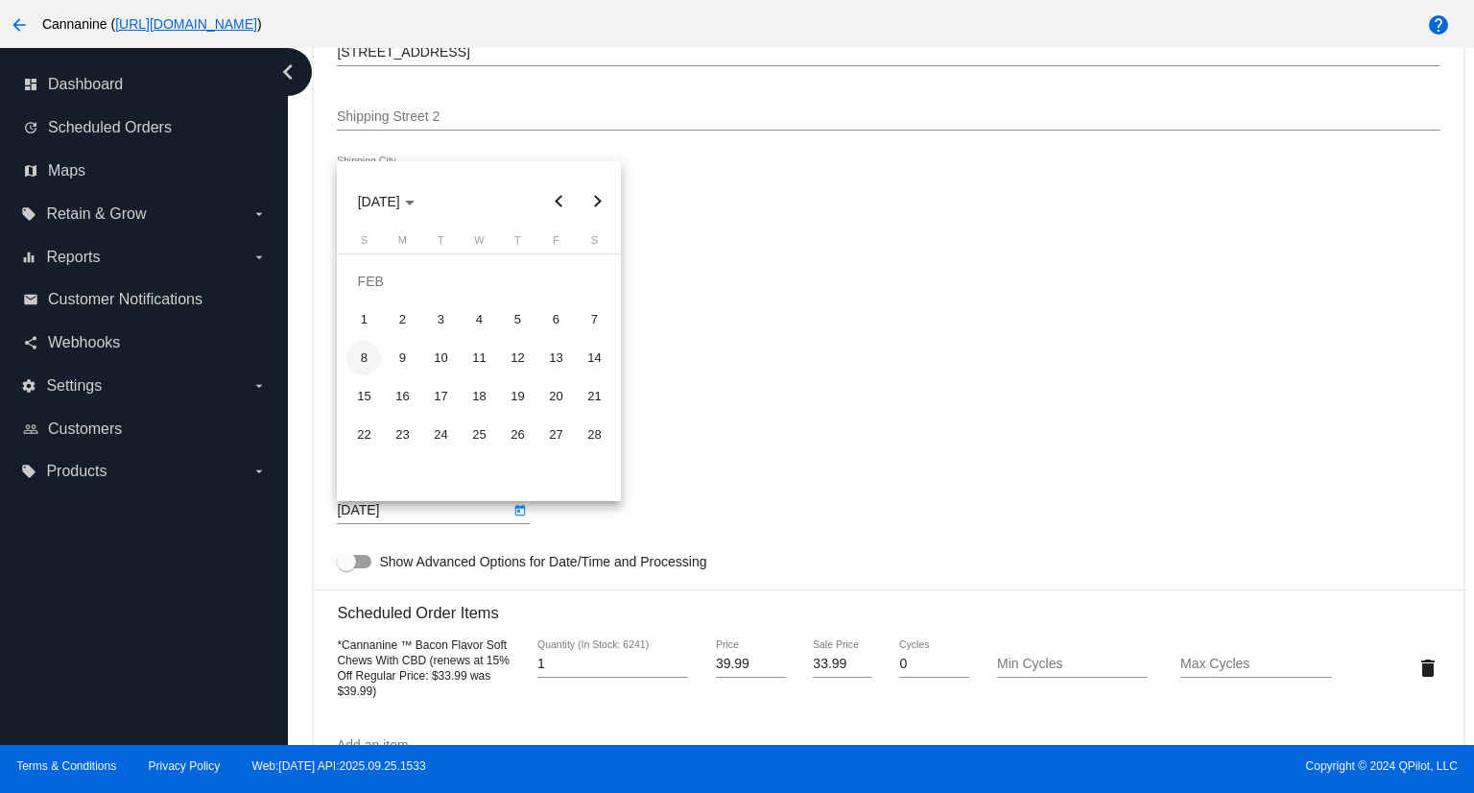
type input "2/8/2026"
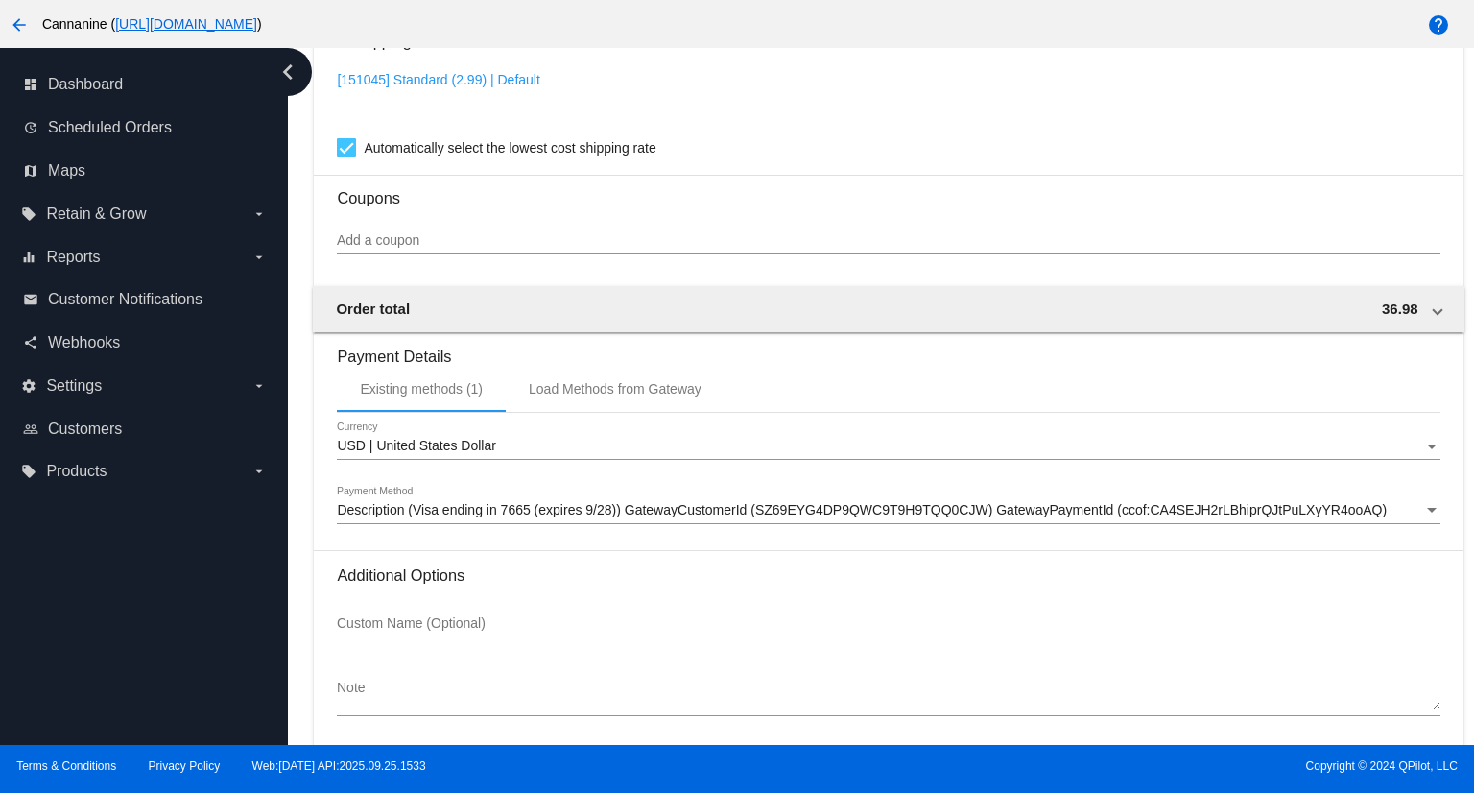
scroll to position [1521, 0]
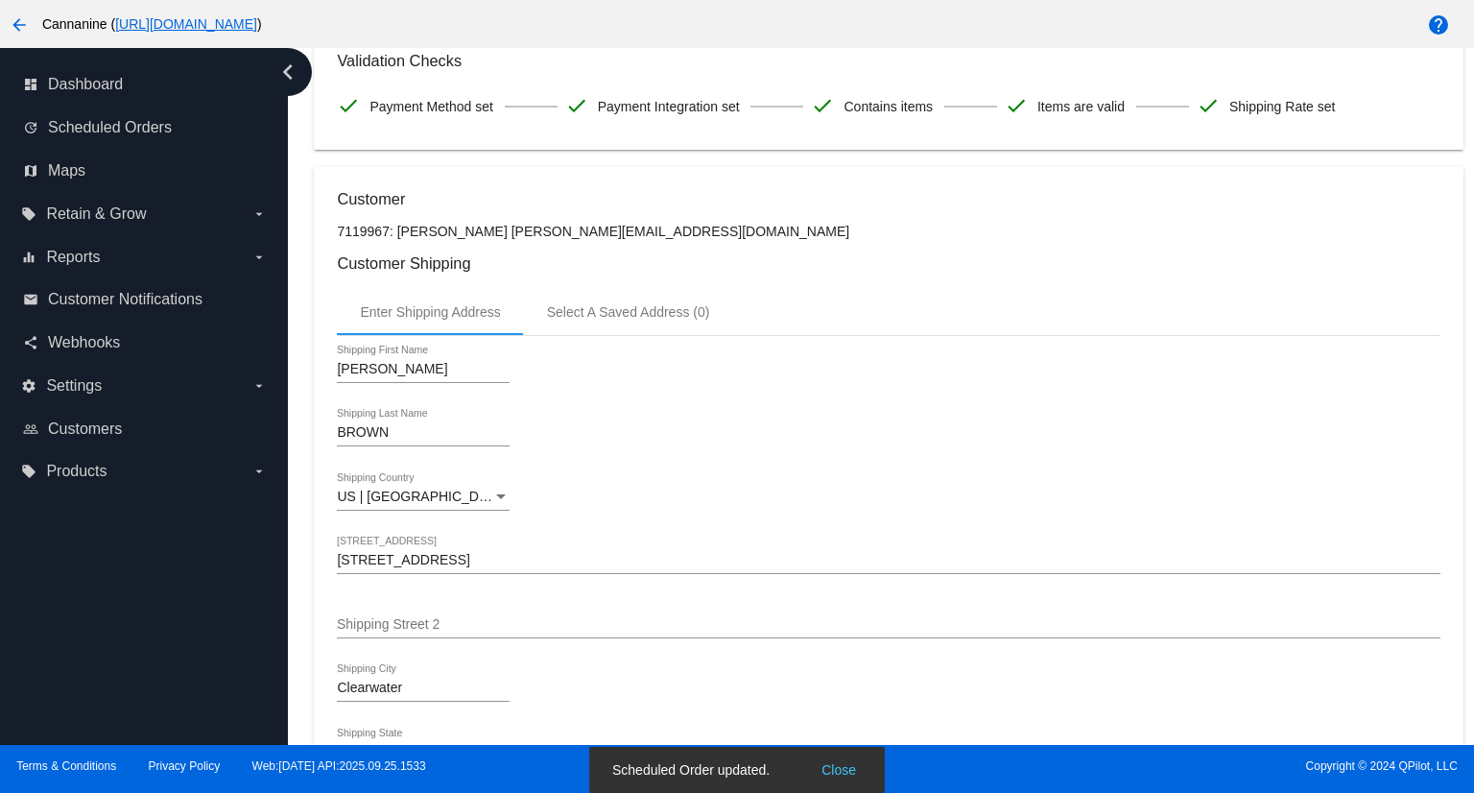
scroll to position [0, 0]
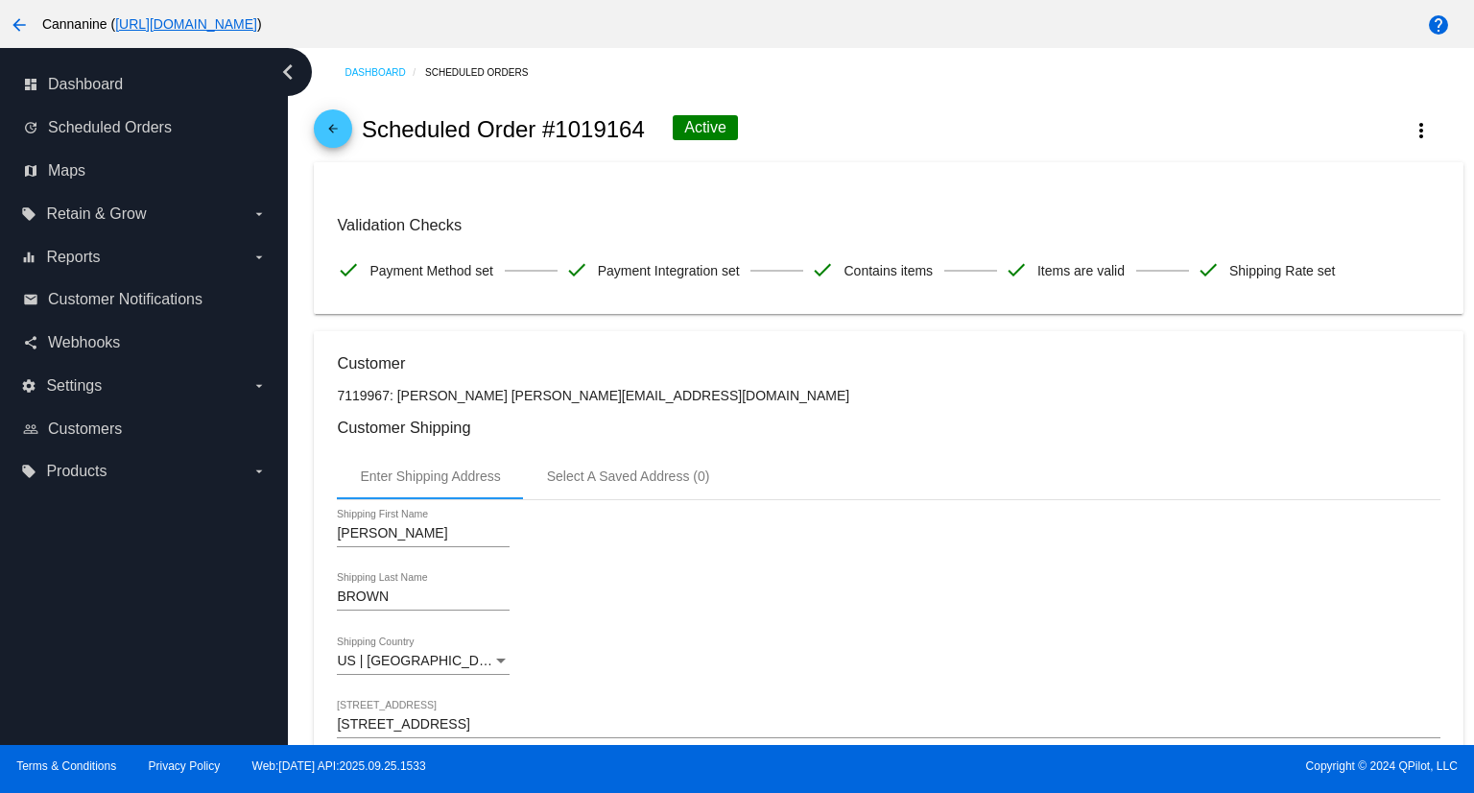
click at [326, 123] on mat-icon "arrow_back" at bounding box center [333, 133] width 23 height 23
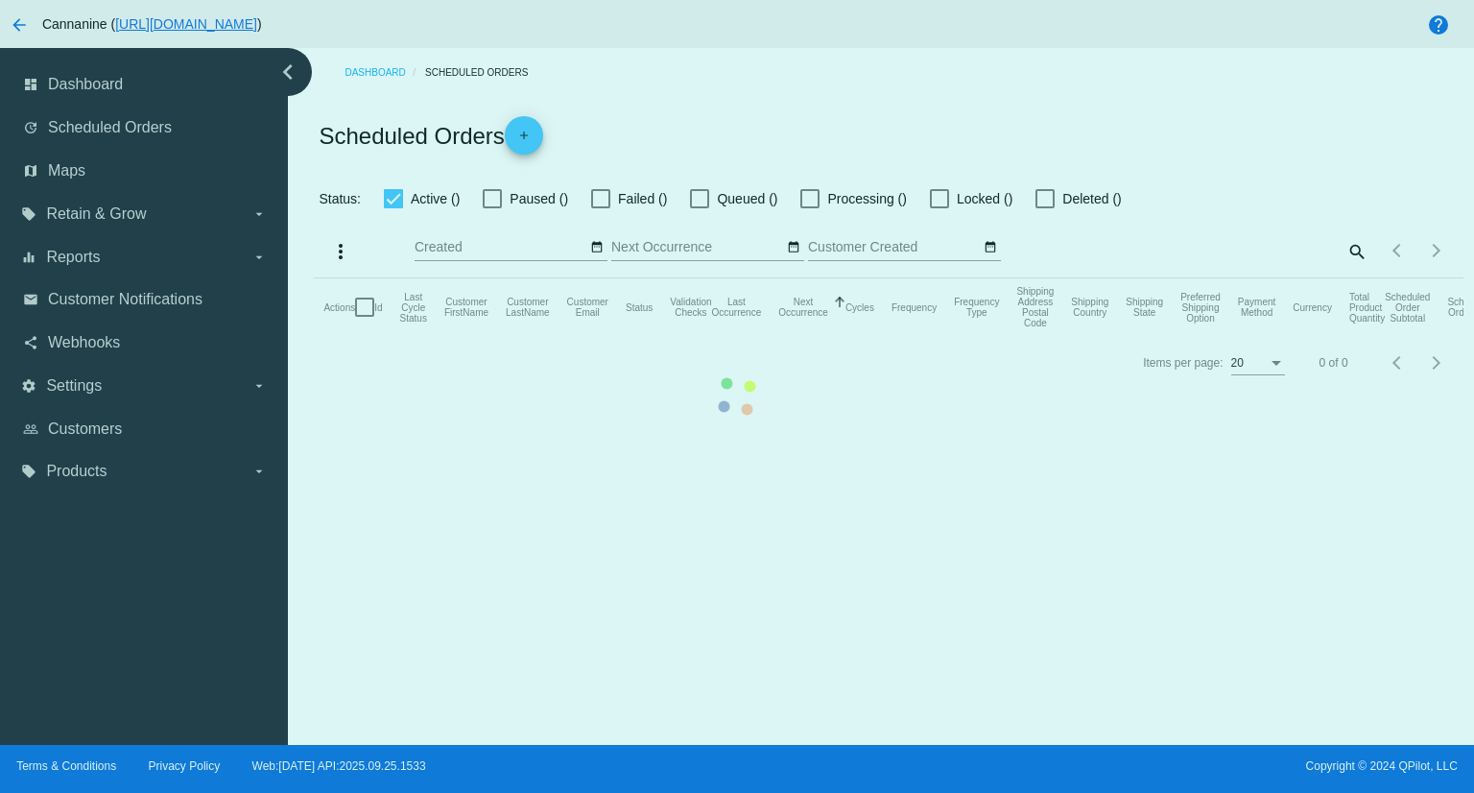
checkbox input "true"
